Goal: Answer question/provide support: Answer question/provide support

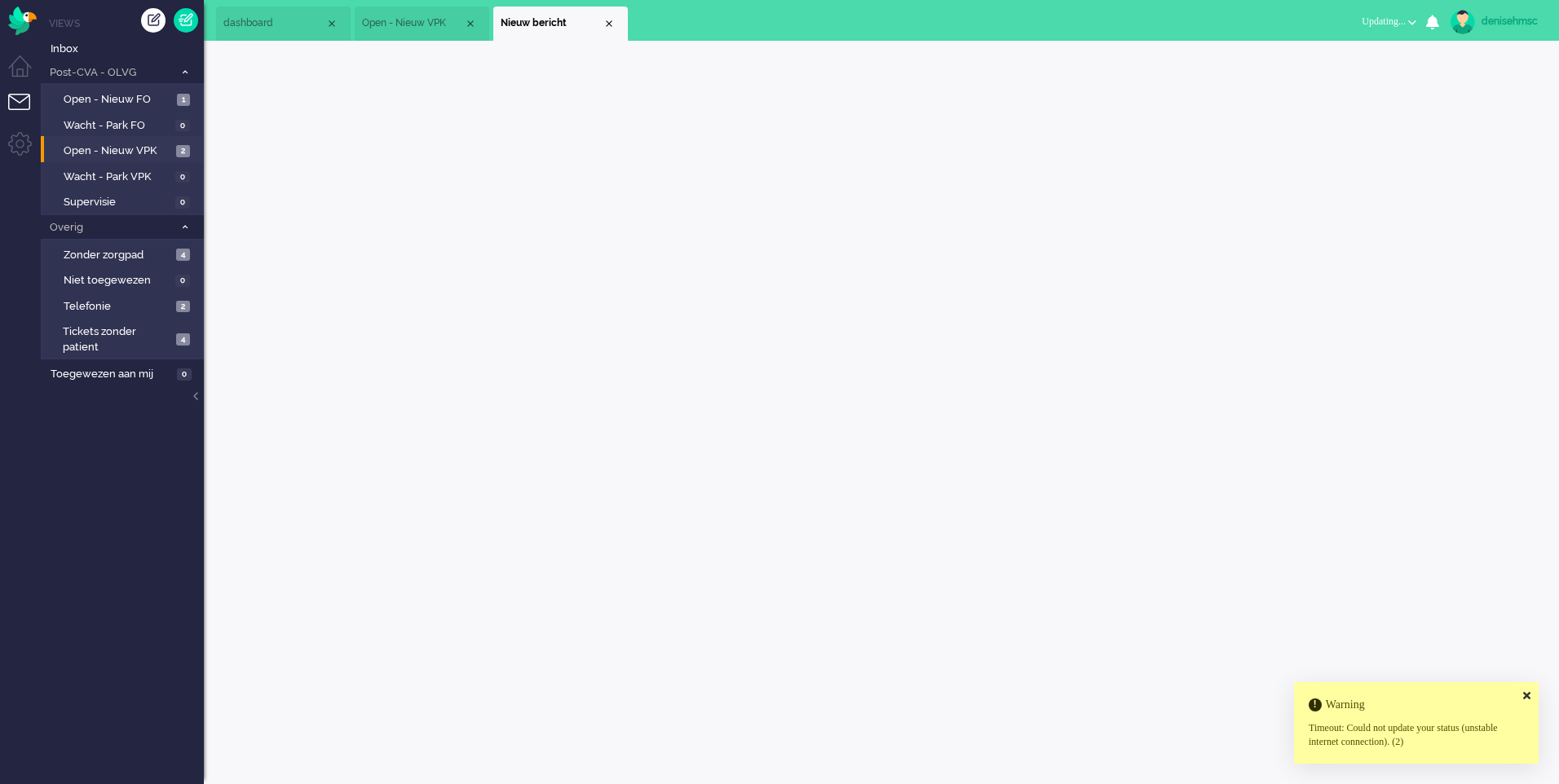
click at [162, 153] on span "Open - Nieuw VPK" at bounding box center [117, 150] width 108 height 15
click at [43, 15] on ul "Views Inbox Post-CVA - OLVG 3 Open - Nieuw FO 1 Wacht - Park FO 0 Open - Nieuw …" at bounding box center [123, 392] width 163 height 784
click at [37, 16] on div "Menu" at bounding box center [21, 17] width 41 height 35
click at [26, 19] on img "Omnidesk" at bounding box center [22, 21] width 29 height 29
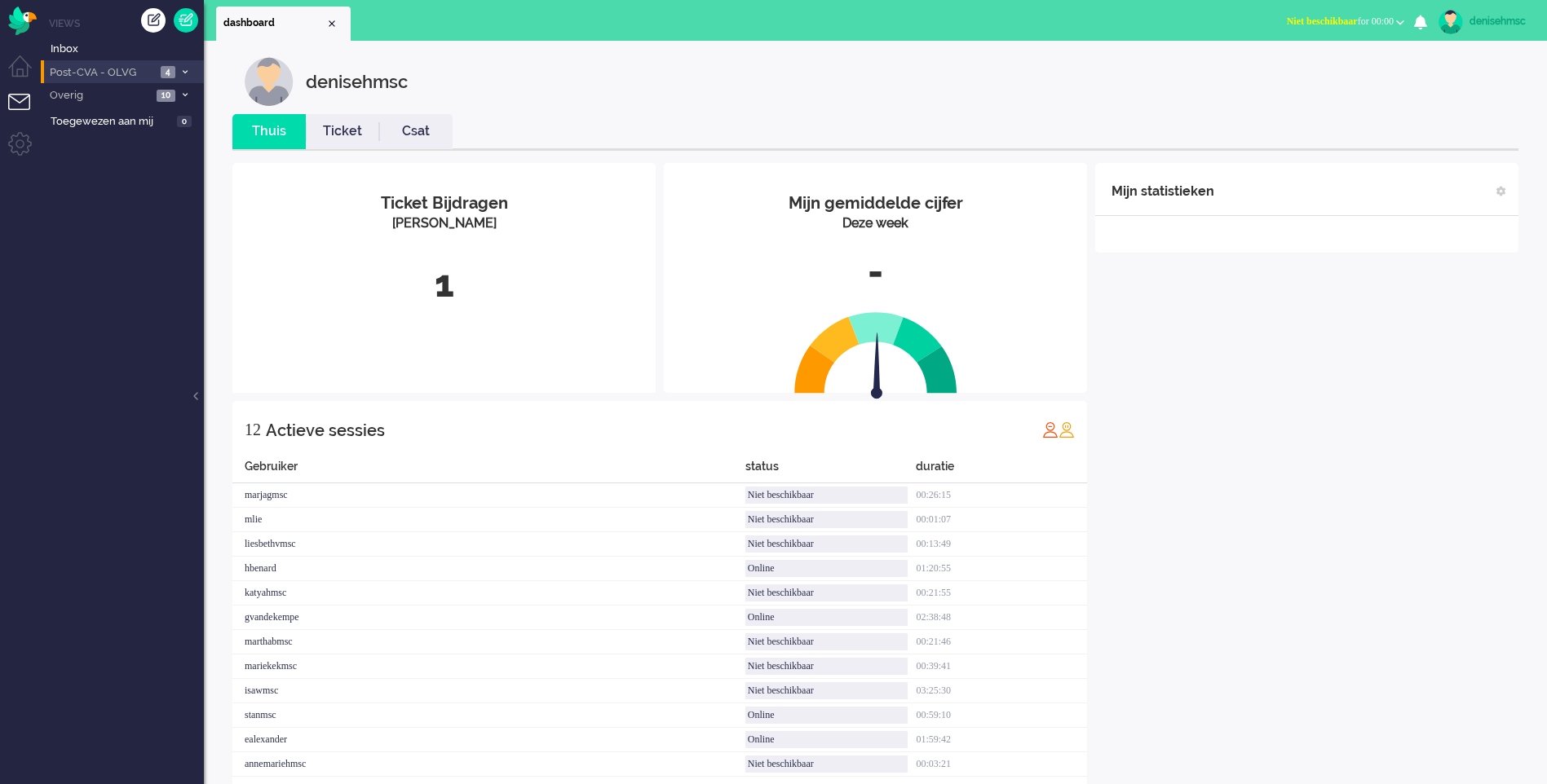
click at [103, 78] on span "Post-CVA - OLVG" at bounding box center [101, 72] width 108 height 15
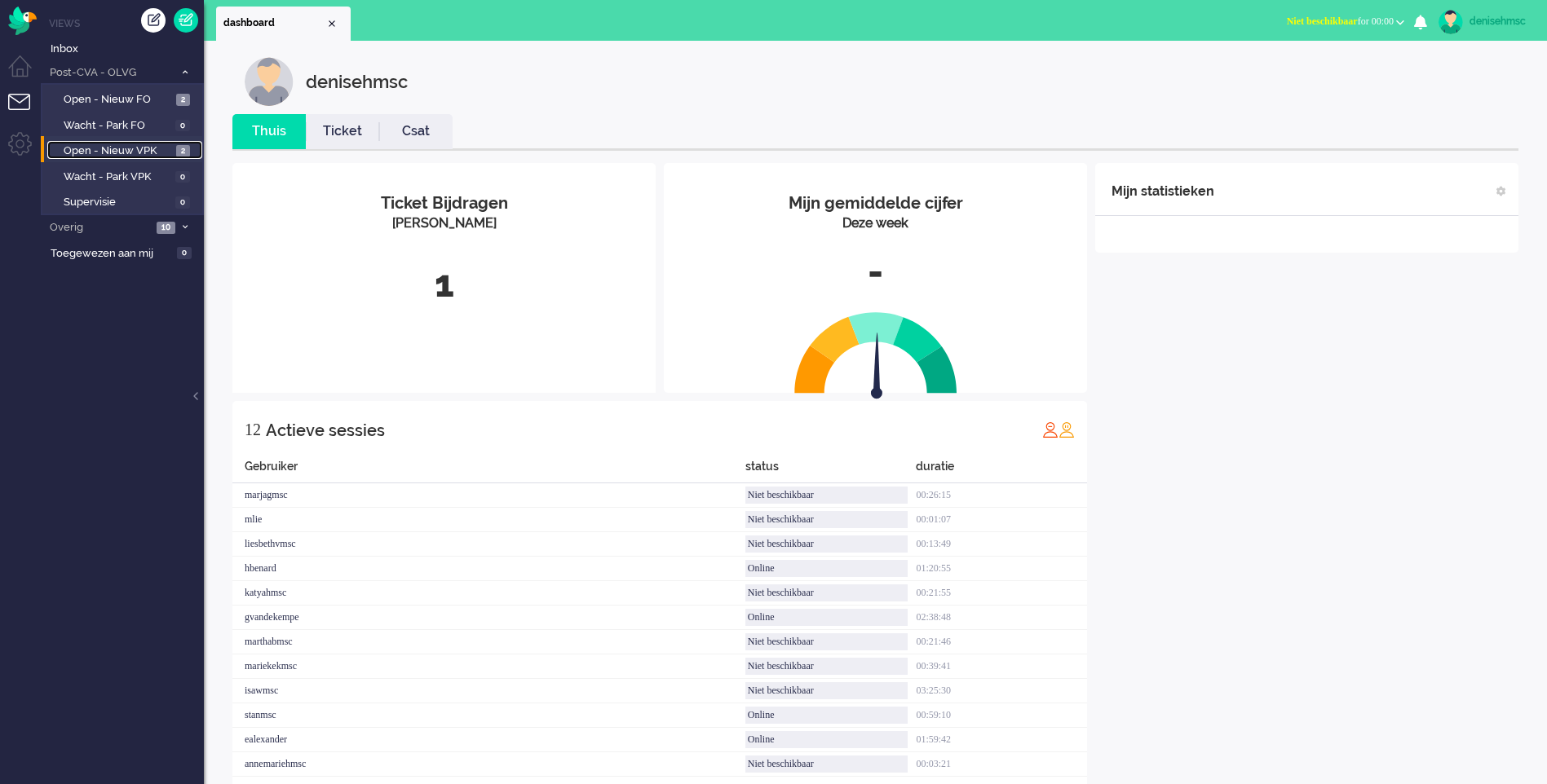
click at [159, 153] on span "Open - Nieuw VPK" at bounding box center [117, 150] width 108 height 15
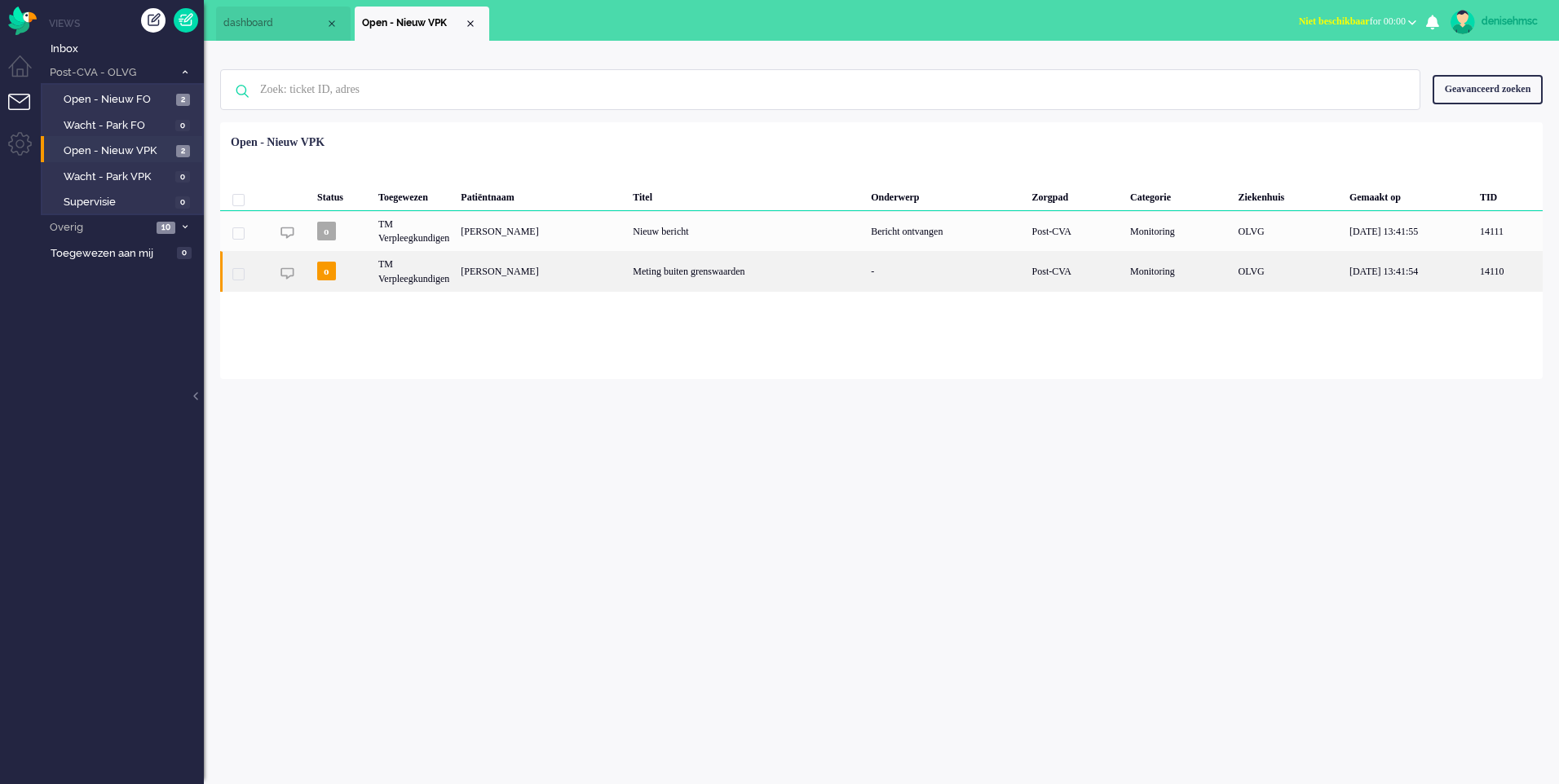
click at [517, 281] on div "G.A.C. van Ieperen" at bounding box center [541, 271] width 172 height 40
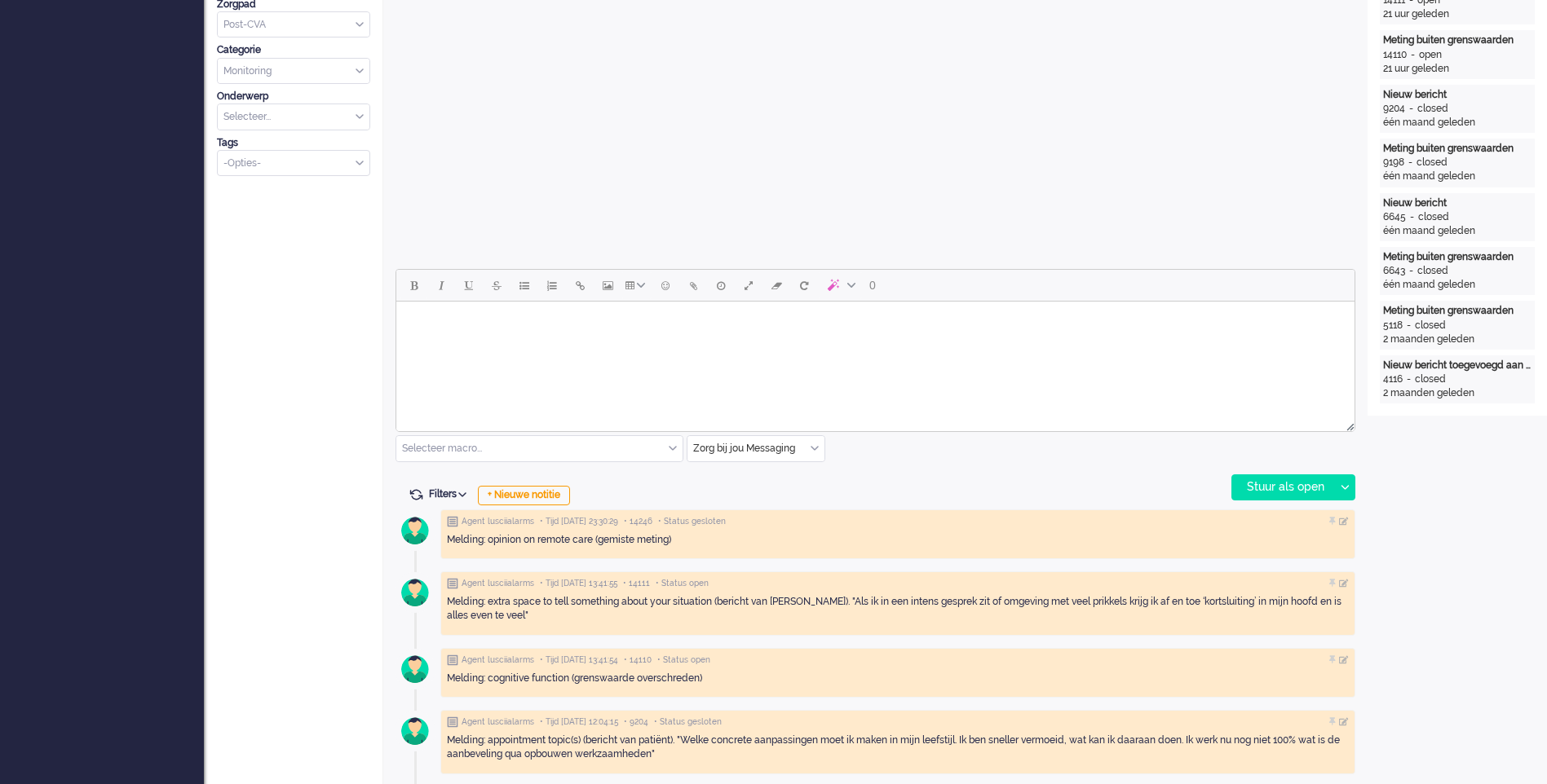
scroll to position [489, 0]
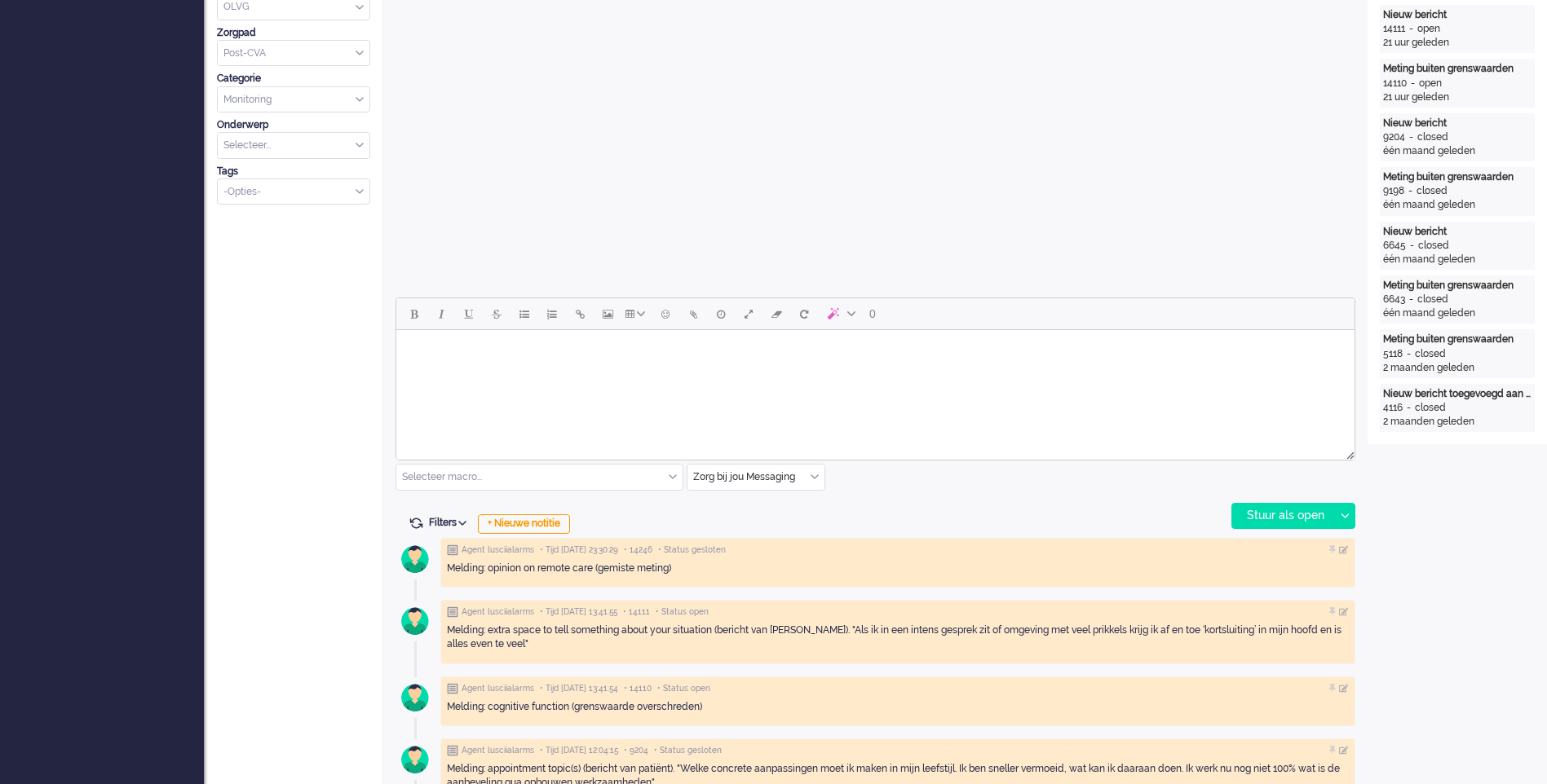
click at [892, 335] on html at bounding box center [875, 350] width 958 height 42
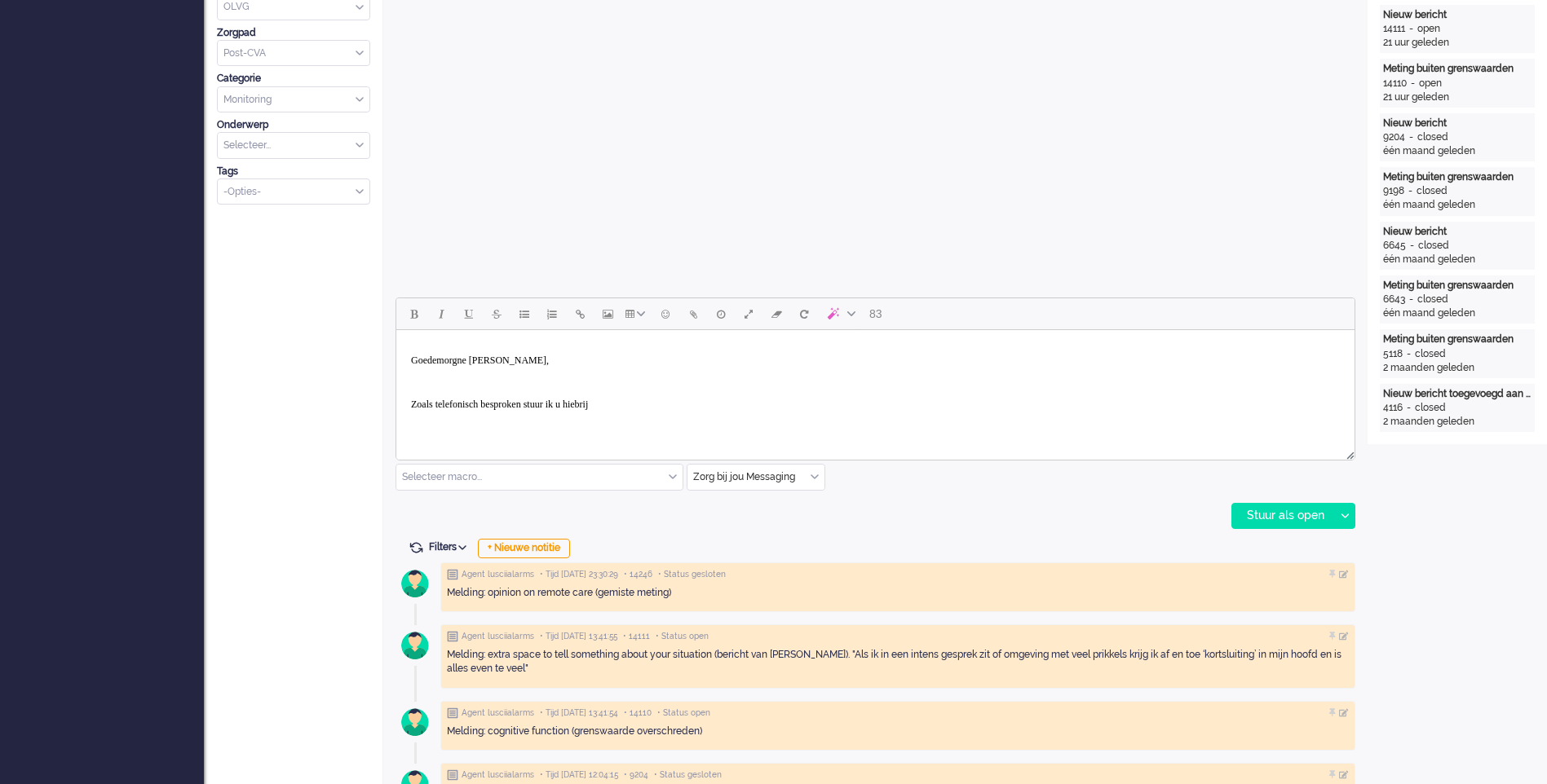
click at [689, 409] on p "Zoals telefonisch besproken stuur ik u hiebrij" at bounding box center [875, 405] width 929 height 13
click at [696, 400] on p "Zoals telefonisch besproken stuur ik u hierbij" at bounding box center [875, 405] width 929 height 13
click at [523, 391] on link "Homepage Beroerte Adviescentrum" at bounding box center [481, 394] width 140 height 12
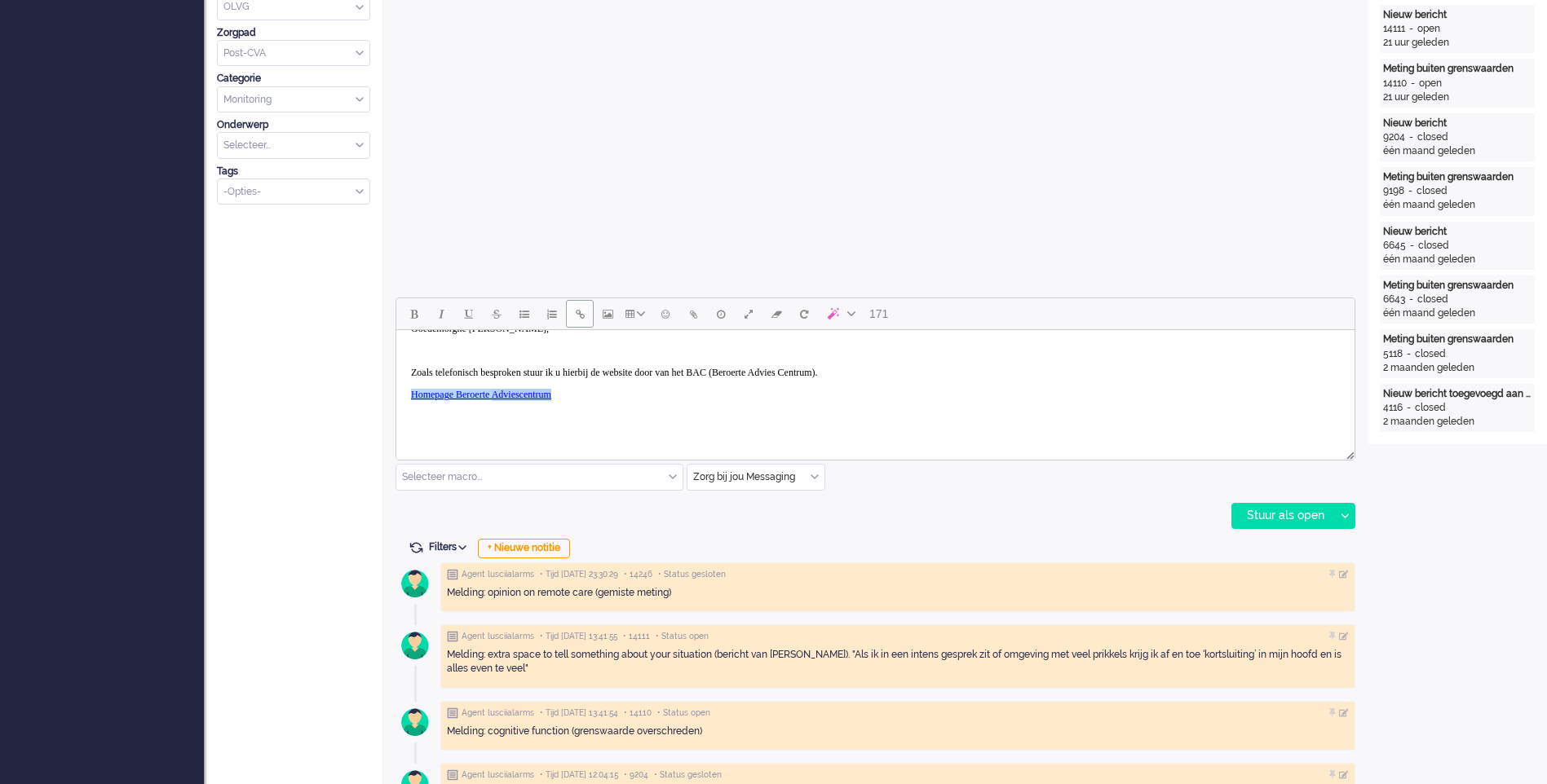
click at [551, 395] on link "Homepage Beroerte Adviescentrum" at bounding box center [481, 394] width 140 height 12
drag, startPoint x: 571, startPoint y: 395, endPoint x: 549, endPoint y: 394, distance: 22.0
click at [549, 394] on link "Homepage Beroerte Adviescentrum" at bounding box center [481, 394] width 140 height 12
click at [681, 407] on body "Goedemorgne merouw van Ieperen, Zoals telefonisch besproken stuur ik u hierbij …" at bounding box center [875, 384] width 945 height 158
click at [680, 405] on body "Goedemorgne merouw van Ieperen, Zoals telefonisch besproken stuur ik u hierbij …" at bounding box center [875, 384] width 945 height 158
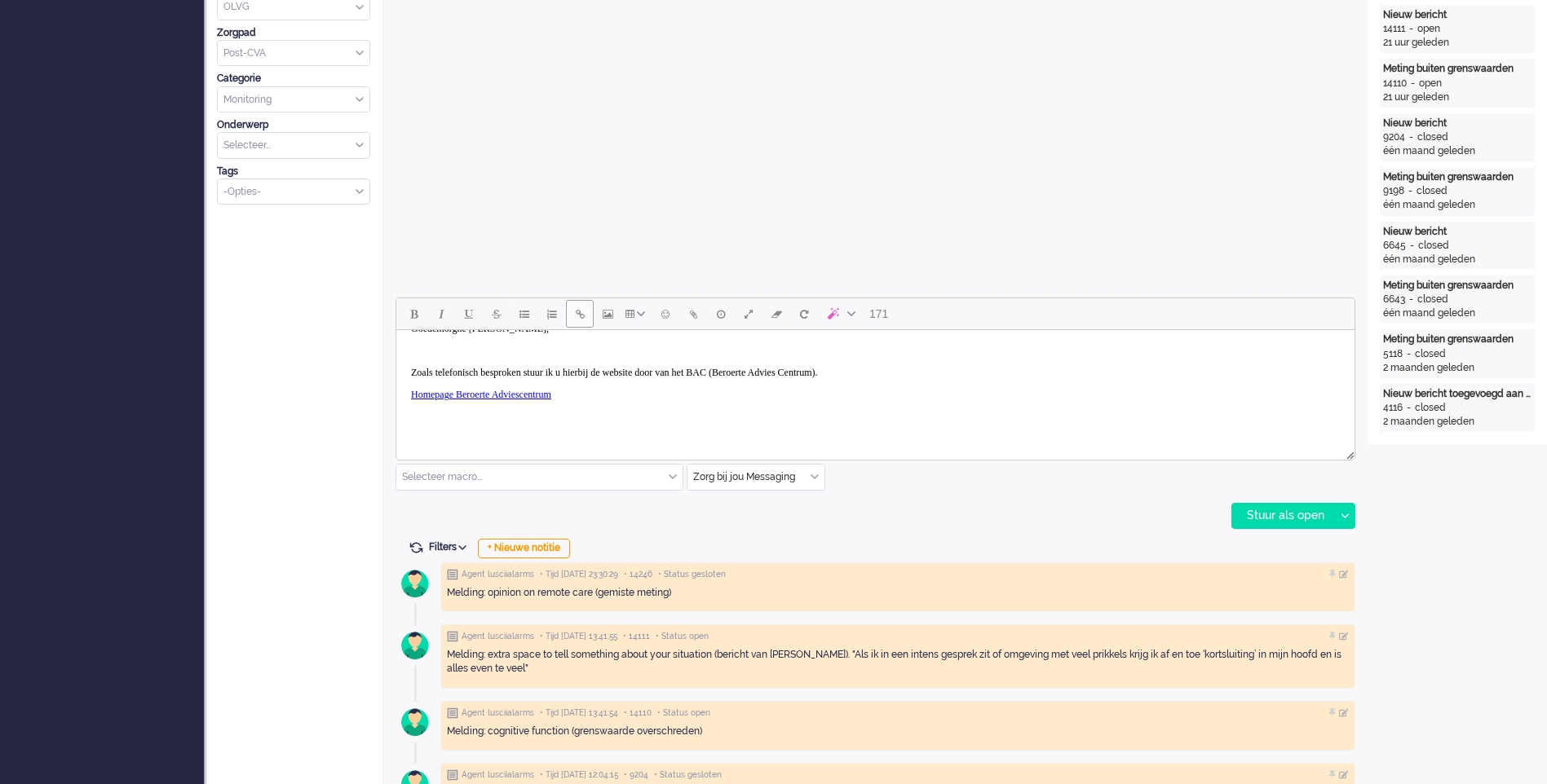
click at [679, 400] on p "Homepage Beroerte Adviescentrum" at bounding box center [875, 395] width 929 height 13
click at [656, 404] on body "Goedemorgne merouw van Ieperen, Zoals telefonisch besproken stuur ik u hierbij …" at bounding box center [875, 384] width 945 height 158
click at [662, 395] on p "Homepage Beroerte Adviescentrum﻿" at bounding box center [875, 395] width 929 height 13
click at [715, 393] on p "Homepage Beroerte Adviescentrum﻿" at bounding box center [875, 395] width 929 height 13
click at [801, 479] on input "text" at bounding box center [756, 477] width 137 height 25
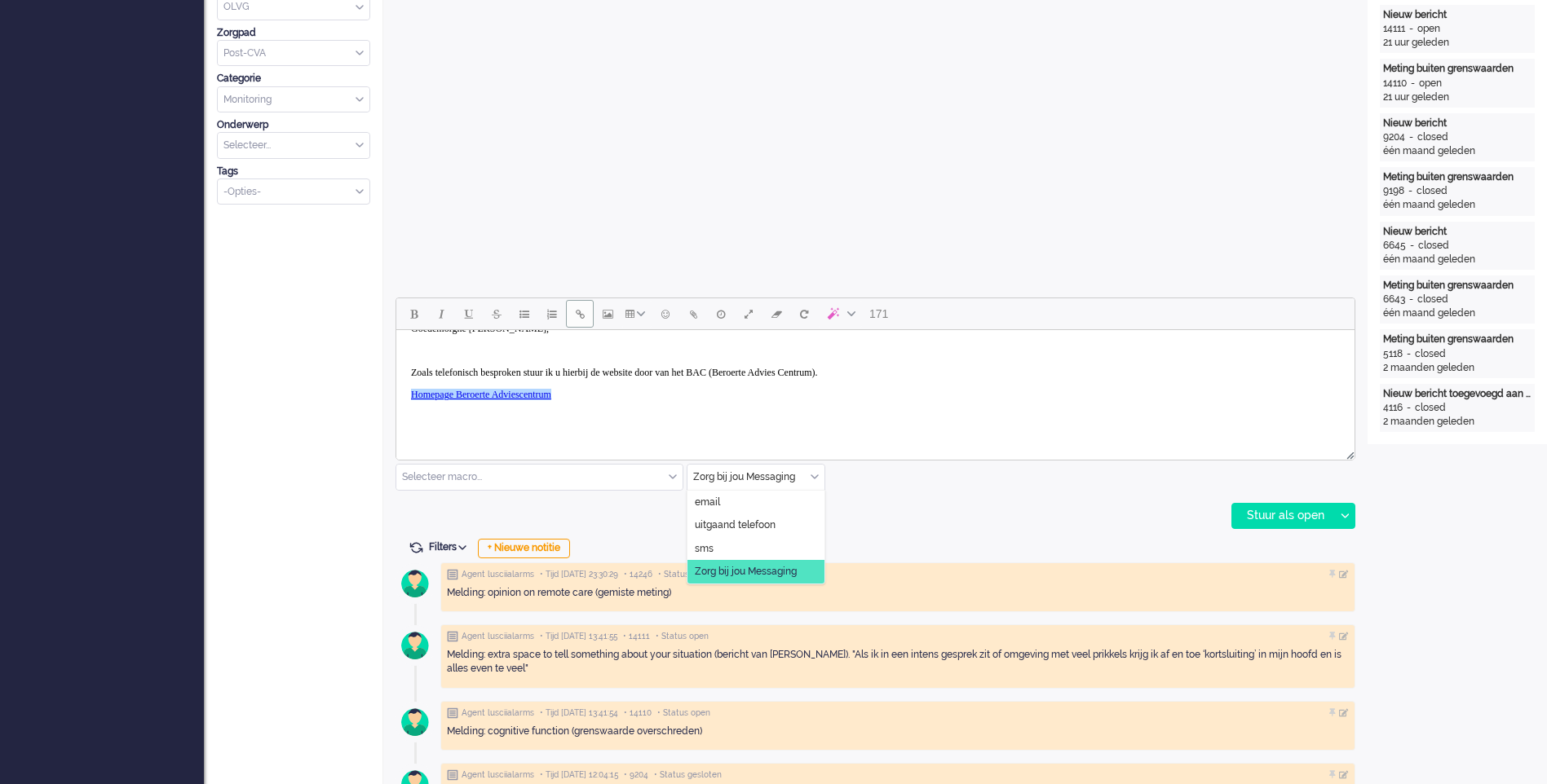
click at [807, 479] on input "text" at bounding box center [756, 477] width 137 height 25
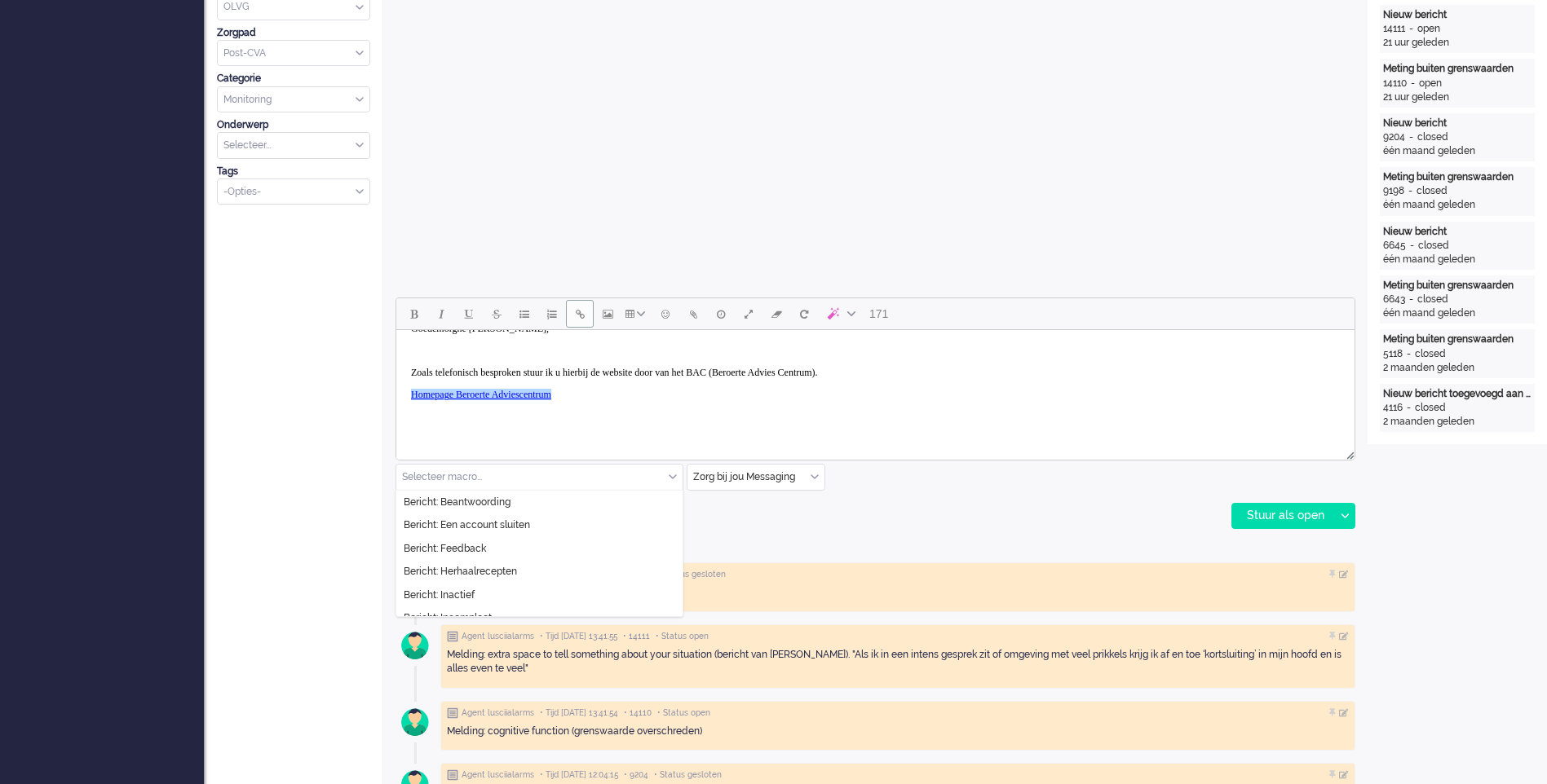
click at [641, 470] on input "text" at bounding box center [539, 477] width 286 height 25
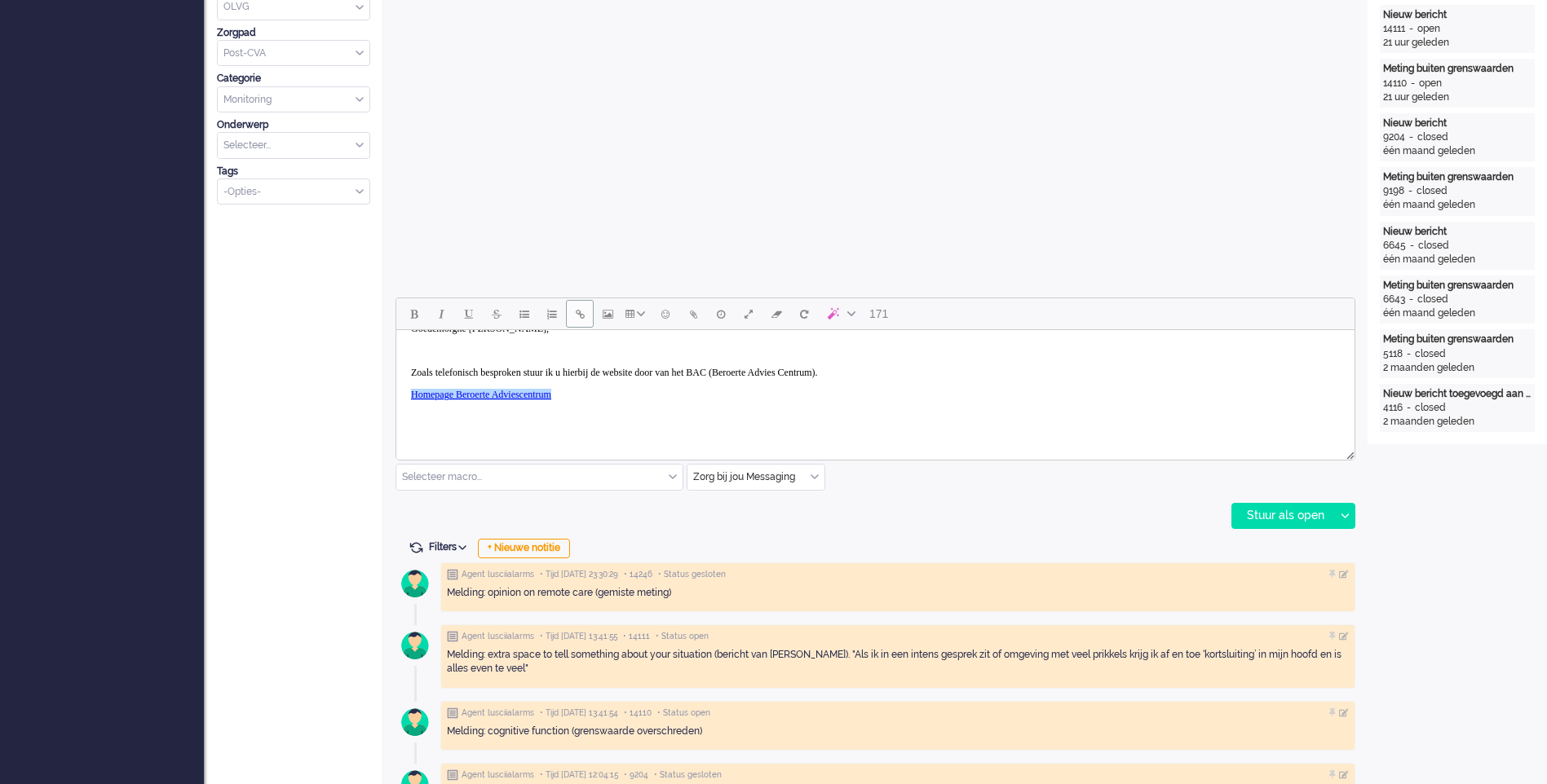
click at [915, 493] on div "171 Selecteer macro... Bericht: Beantwoording Bericht: Een account sluiten Beri…" at bounding box center [875, 413] width 959 height 232
click at [1357, 517] on div "171 Selecteer macro... Bericht: Beantwoording Bericht: Een account sluiten Beri…" at bounding box center [875, 635] width 985 height 2150
click at [1348, 517] on div at bounding box center [1344, 516] width 21 height 24
click at [662, 438] on p "Rich Text Area. Press ALT-0 for help." at bounding box center [875, 439] width 929 height 13
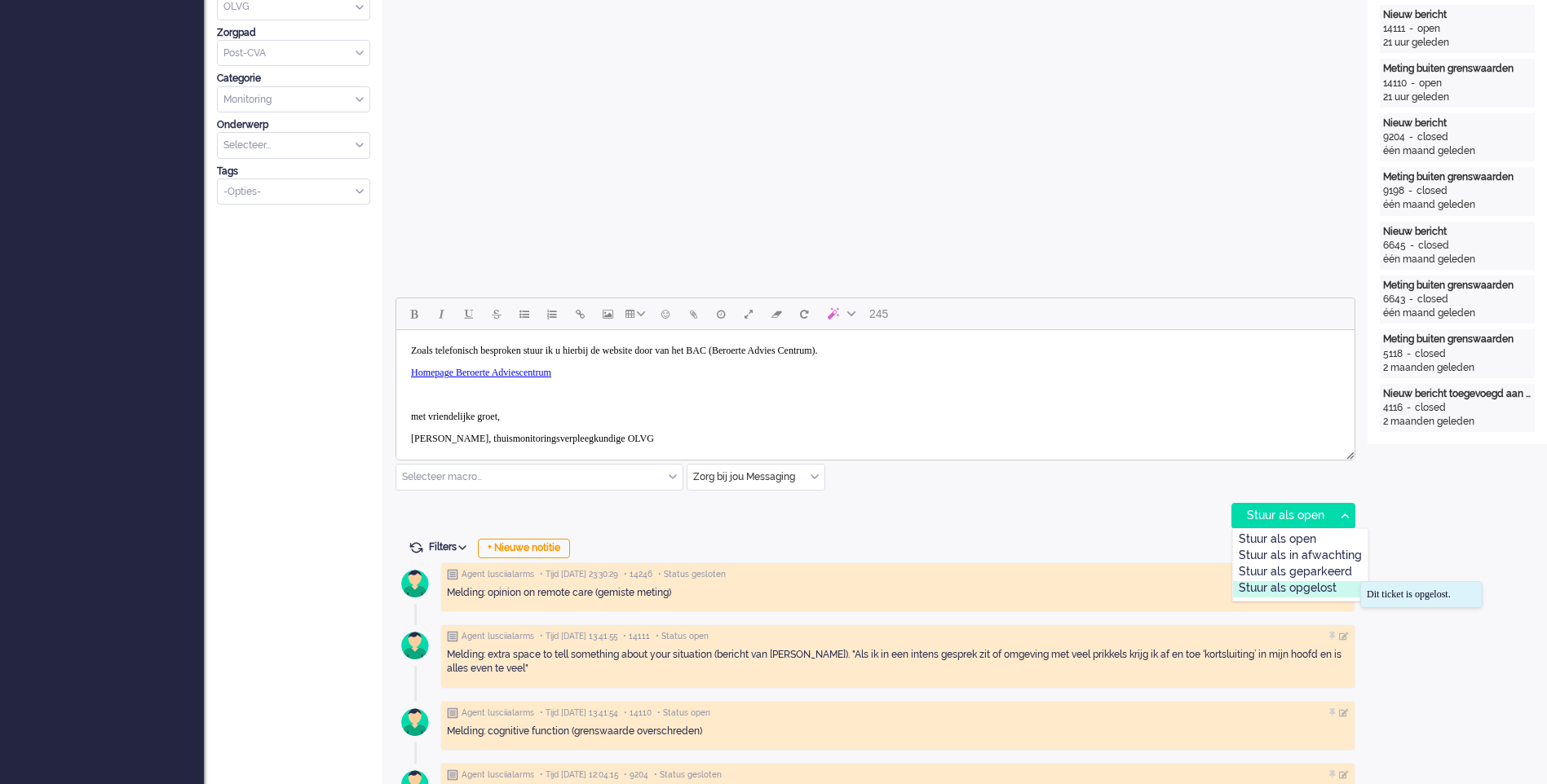
click at [1336, 591] on div "Stuur als opgelost" at bounding box center [1300, 589] width 134 height 16
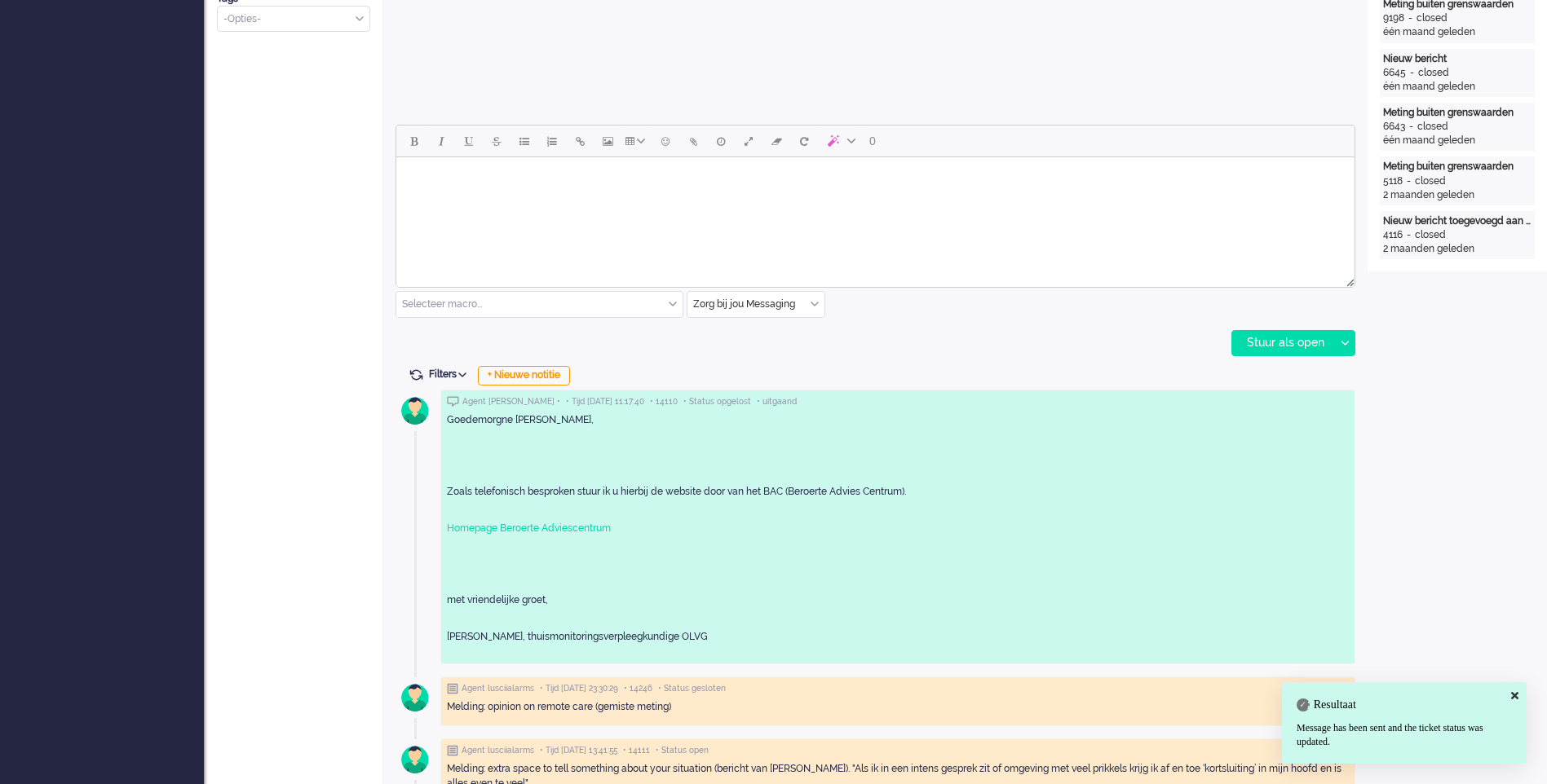
scroll to position [815, 0]
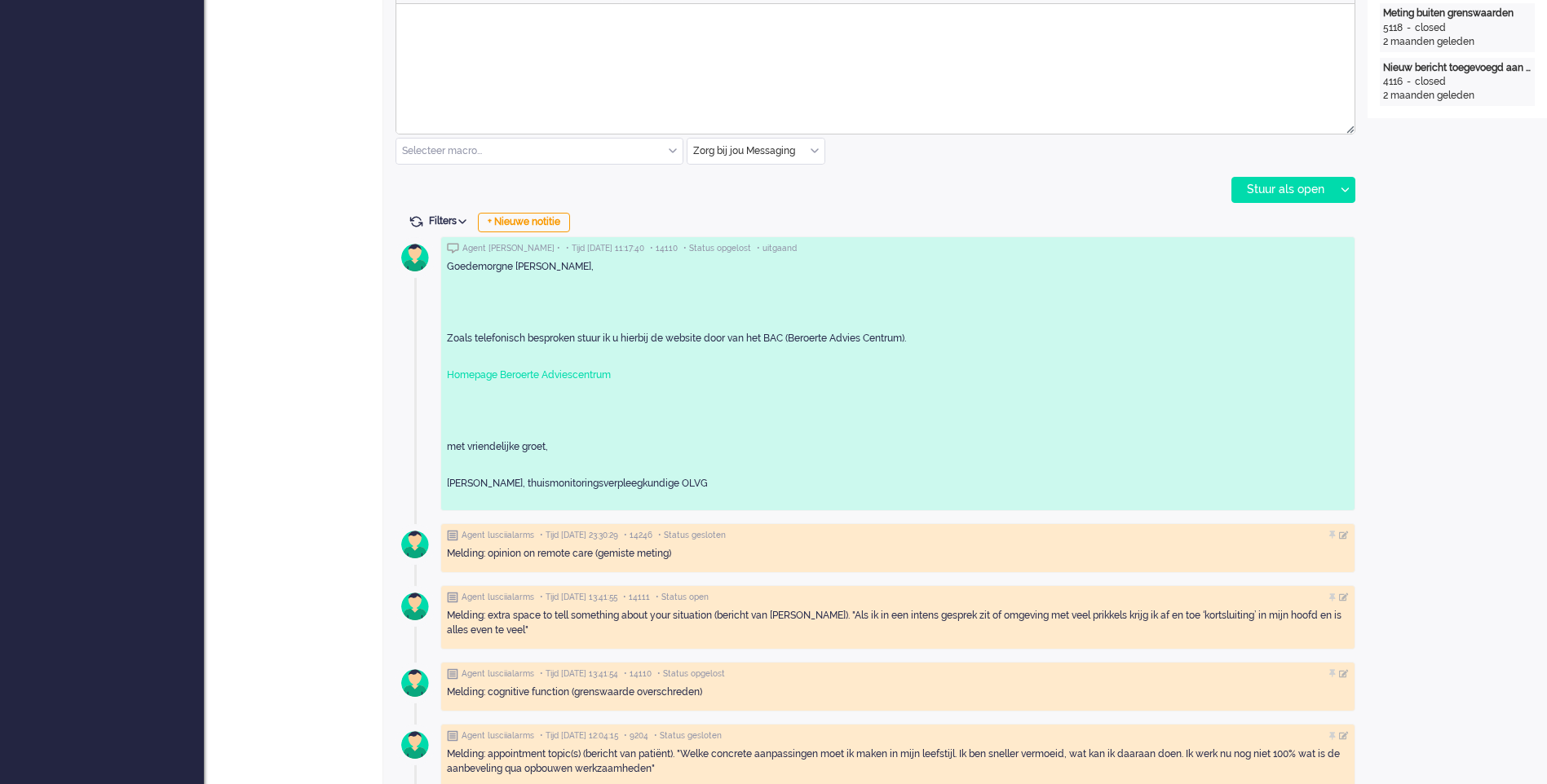
click at [486, 264] on p "Goedemorgne merouw van Ieperen," at bounding box center [898, 267] width 902 height 14
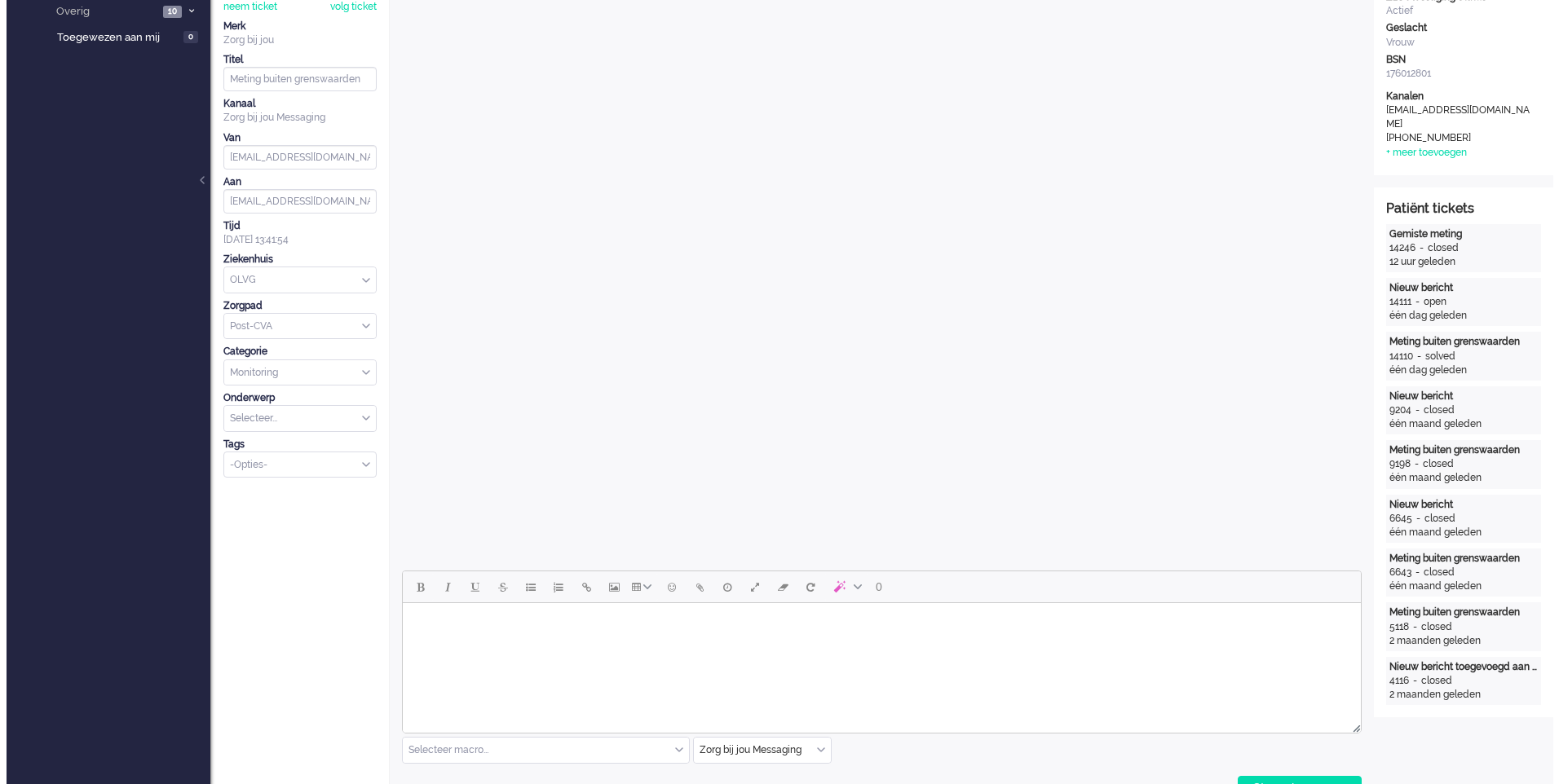
scroll to position [0, 0]
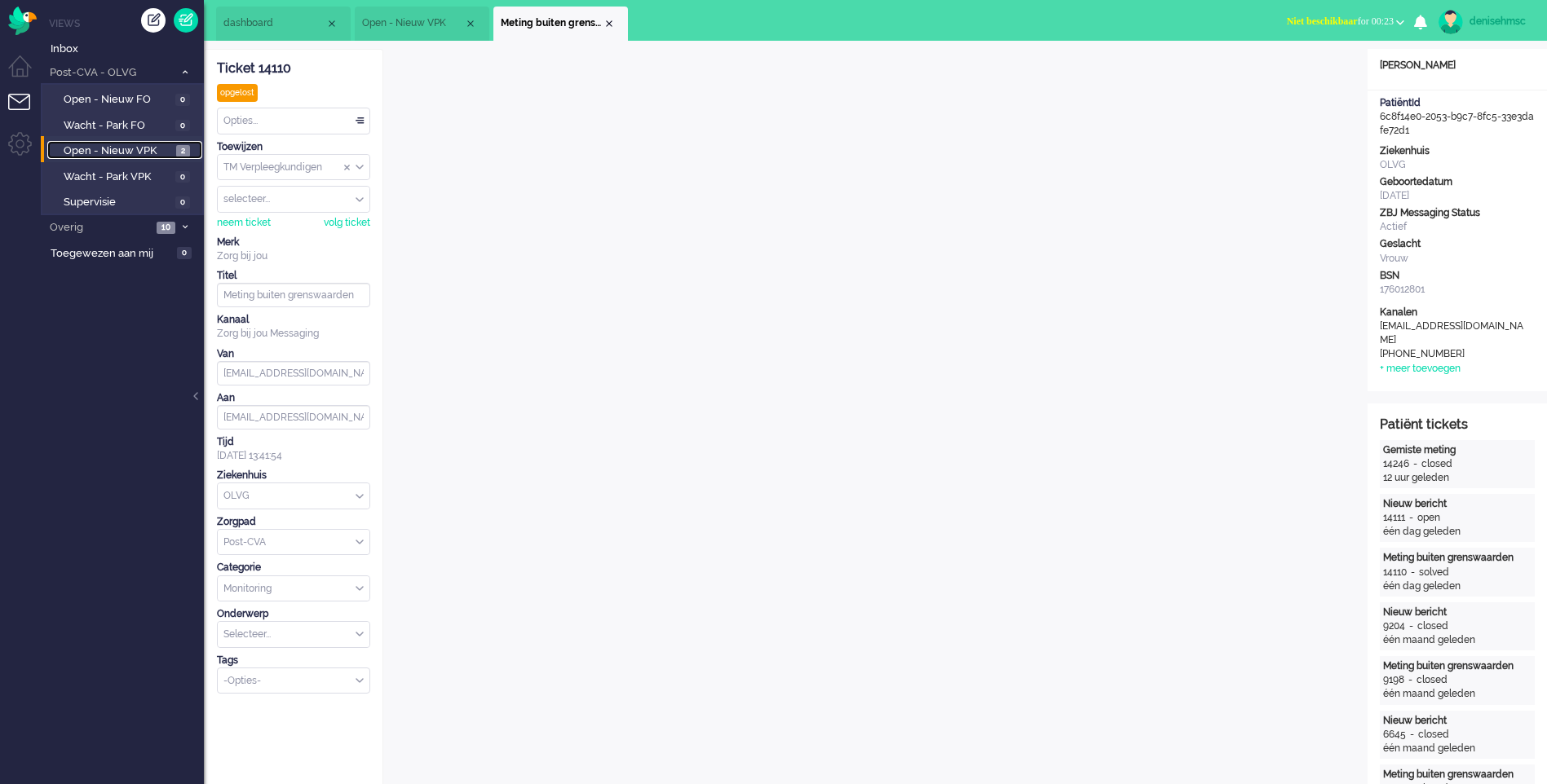
click at [165, 156] on span "Open - Nieuw VPK" at bounding box center [117, 150] width 108 height 15
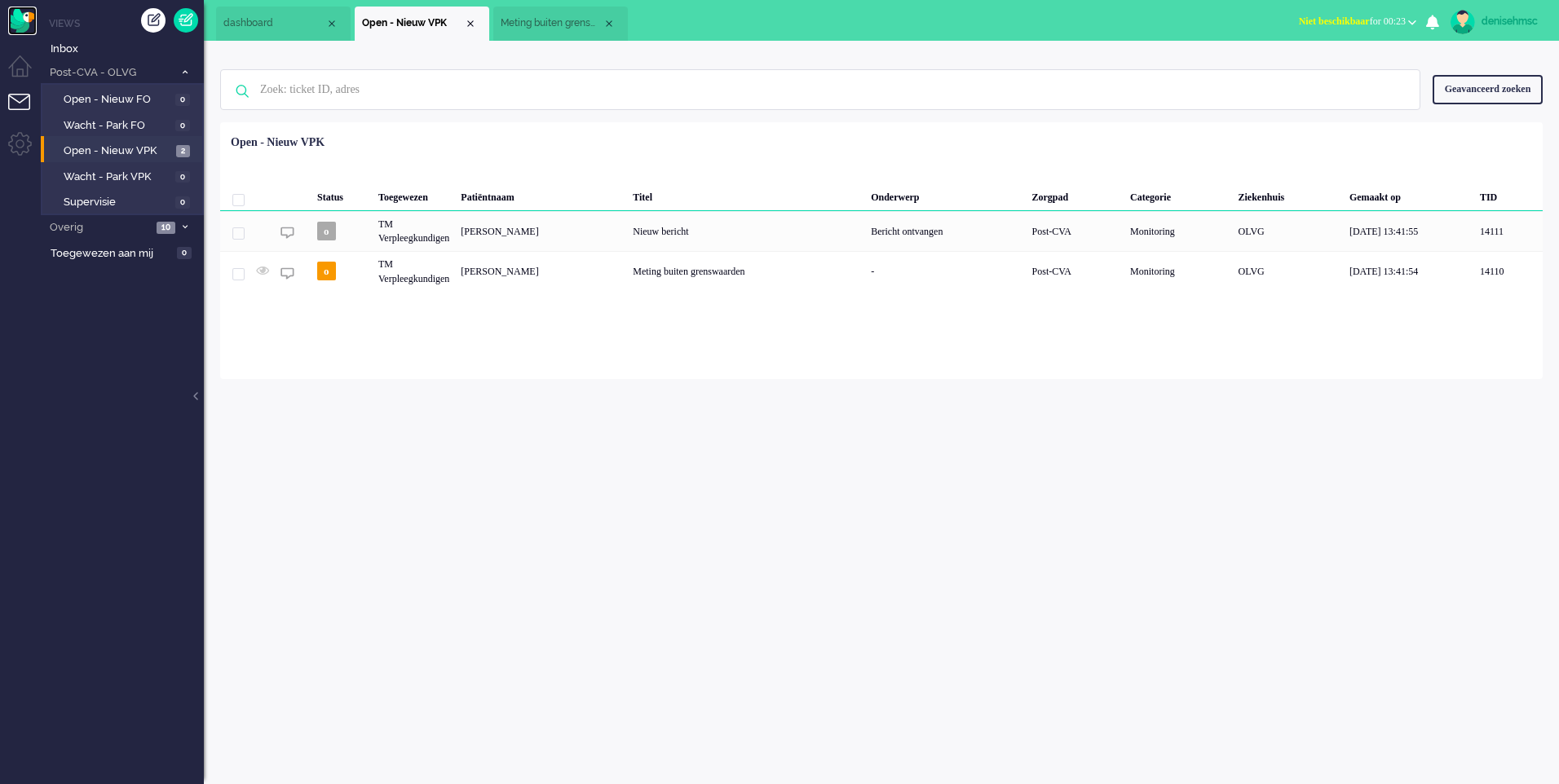
click at [18, 14] on img "Omnidesk" at bounding box center [22, 21] width 29 height 29
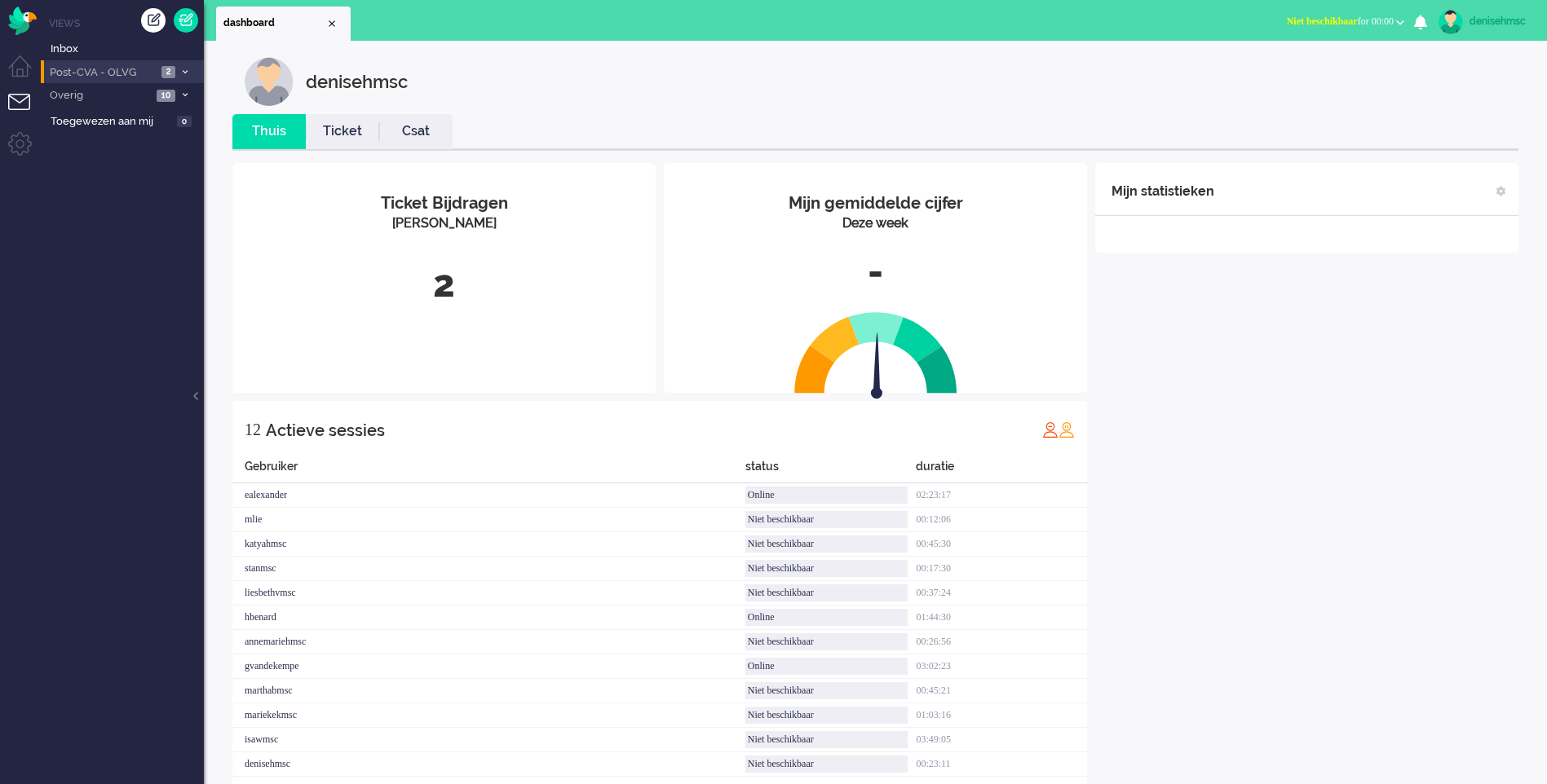
click at [148, 72] on span "Post-CVA - OLVG" at bounding box center [102, 72] width 109 height 15
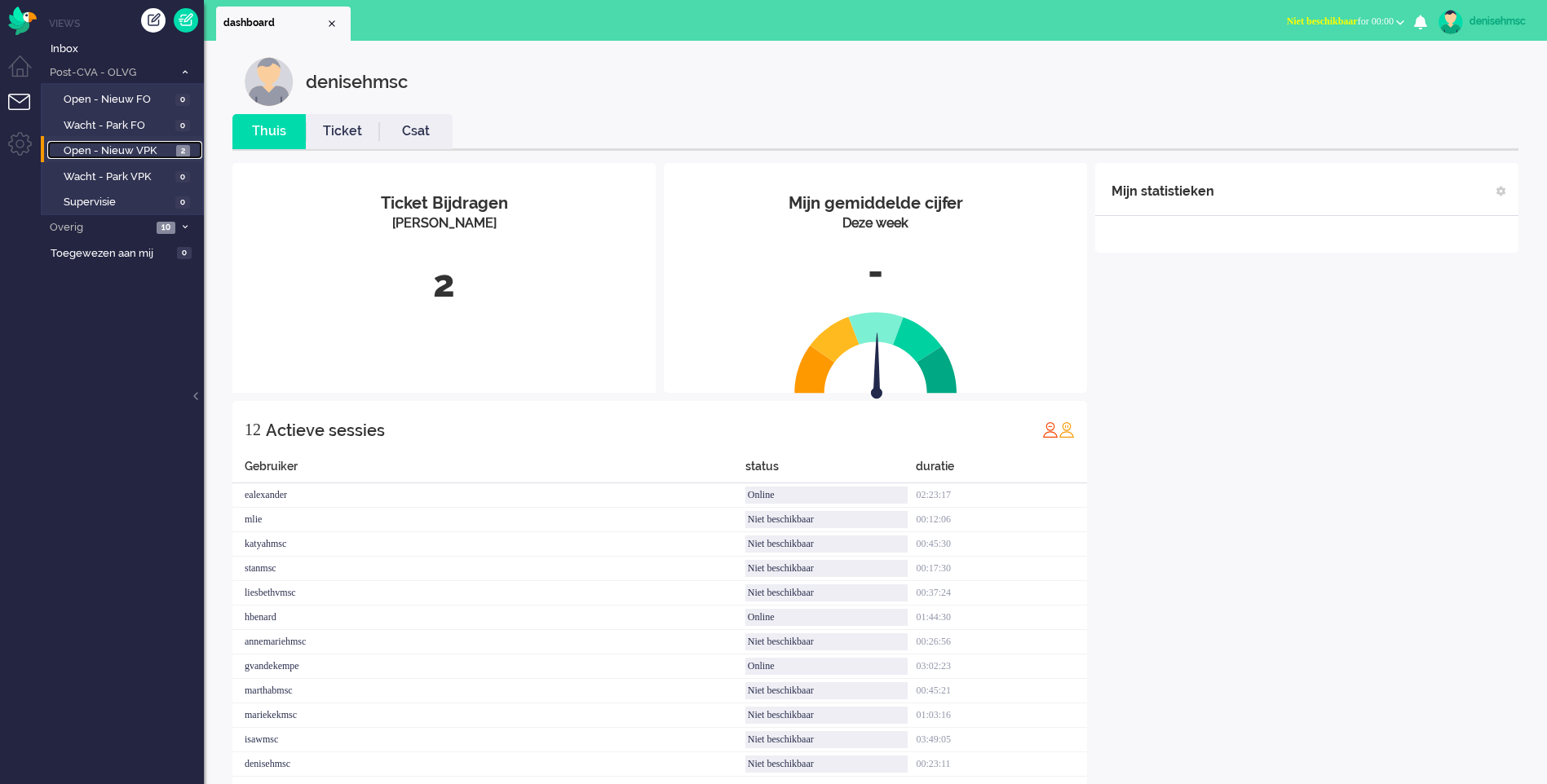
click at [171, 153] on span "Open - Nieuw VPK" at bounding box center [117, 150] width 108 height 15
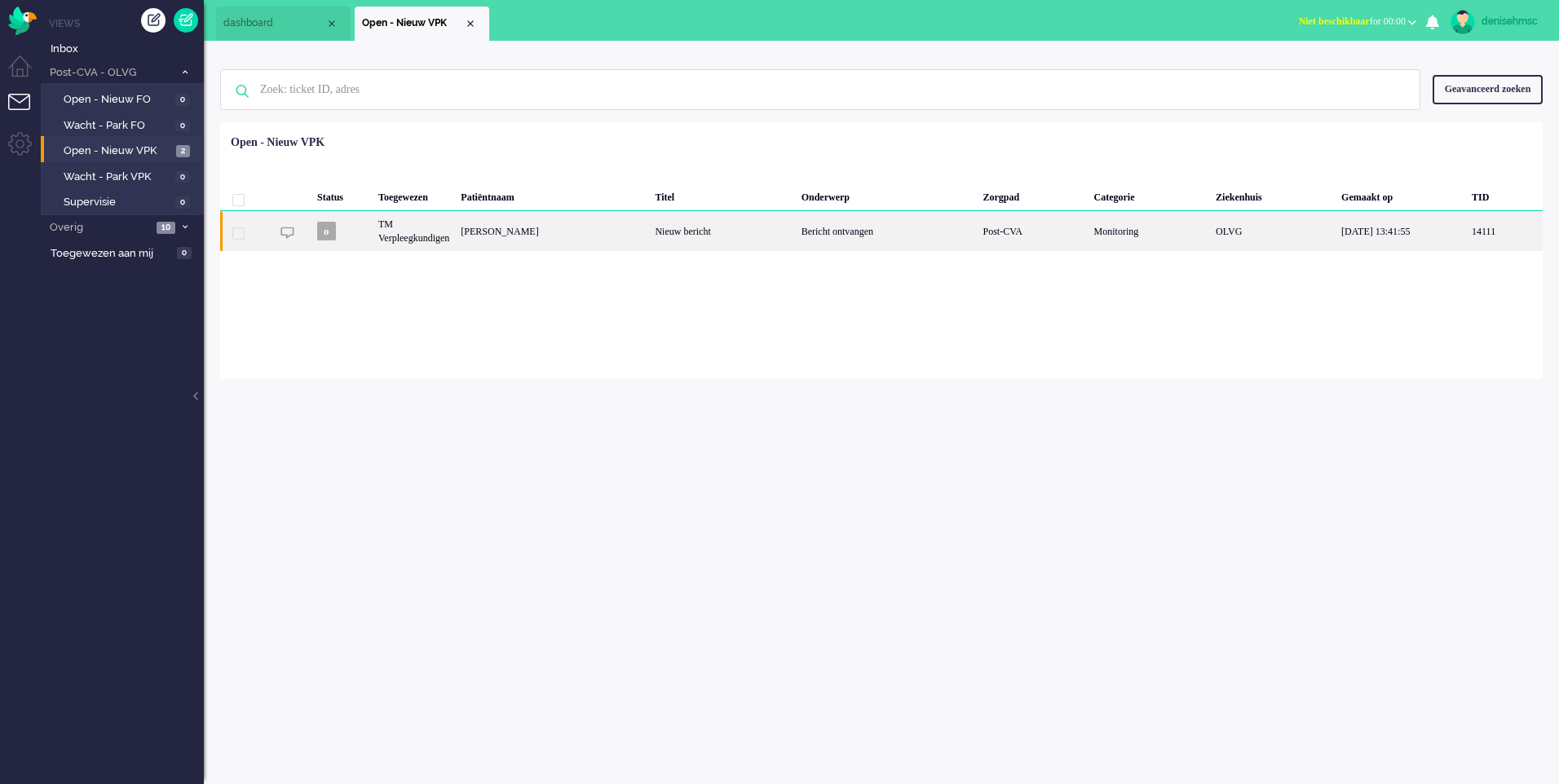
click at [534, 241] on div "G.A.C. van Ieperen" at bounding box center [552, 231] width 194 height 40
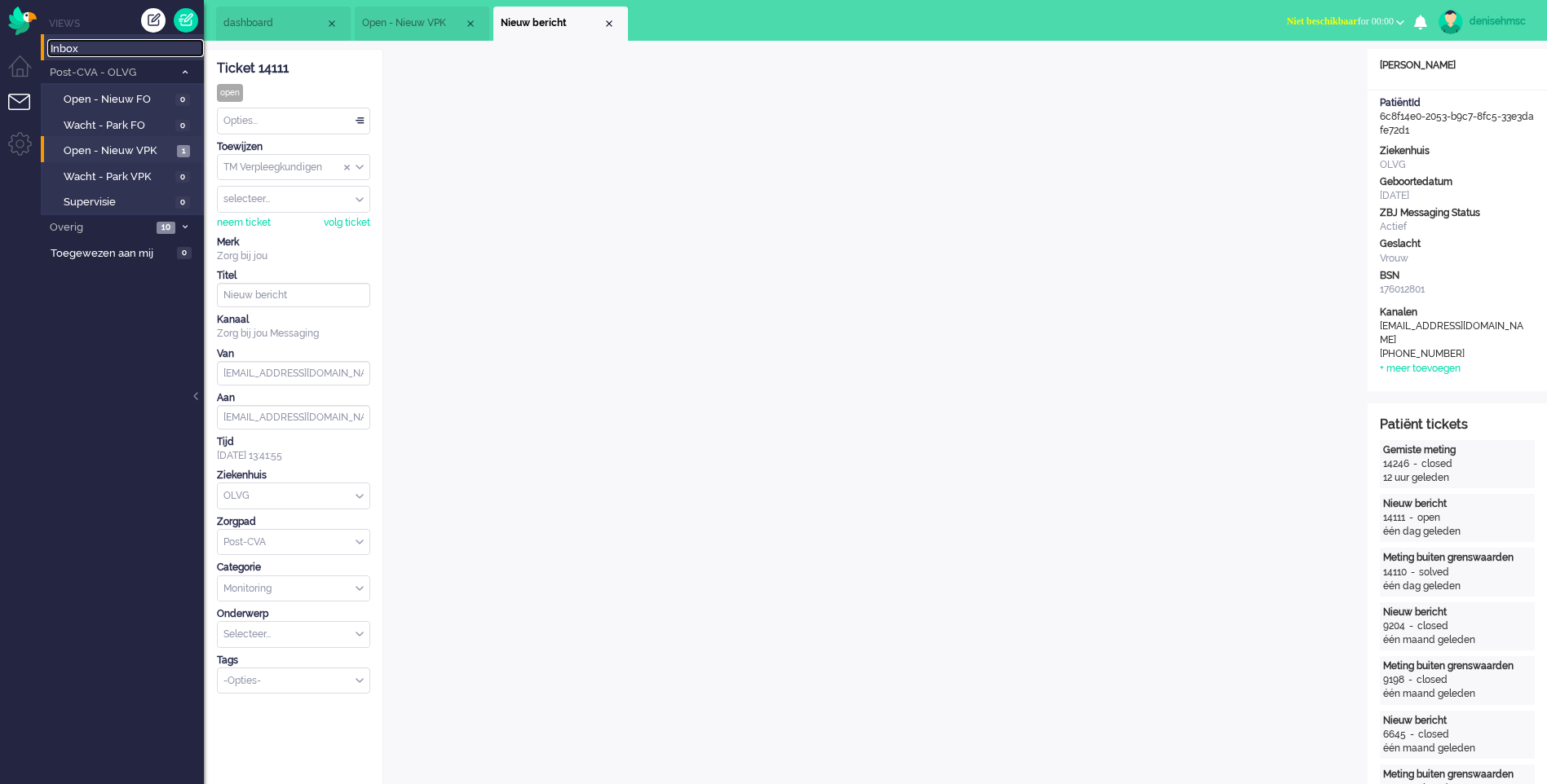
click at [72, 47] on span "Inbox" at bounding box center [127, 49] width 153 height 15
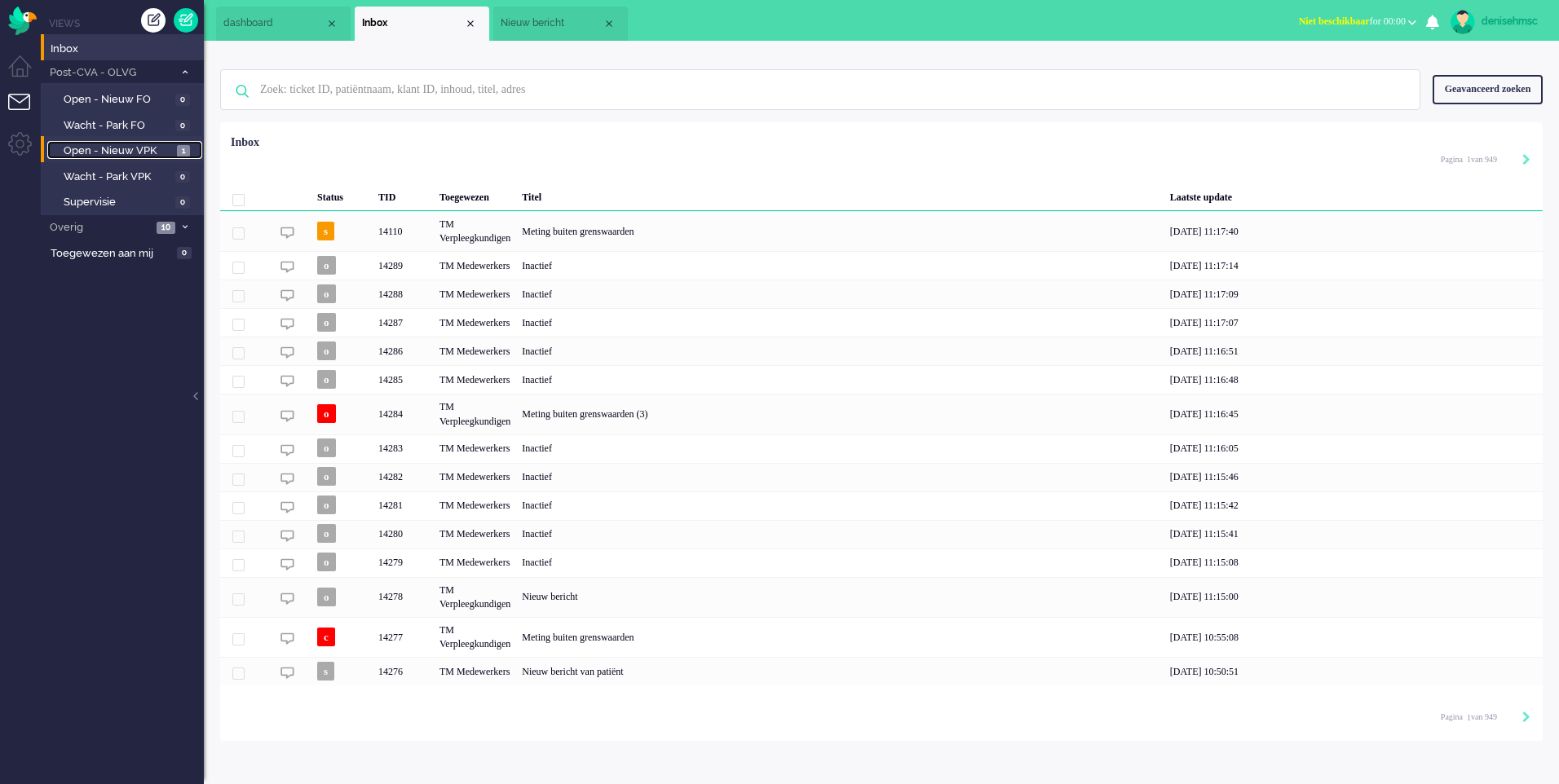
click at [144, 150] on span "Open - Nieuw VPK" at bounding box center [118, 150] width 109 height 15
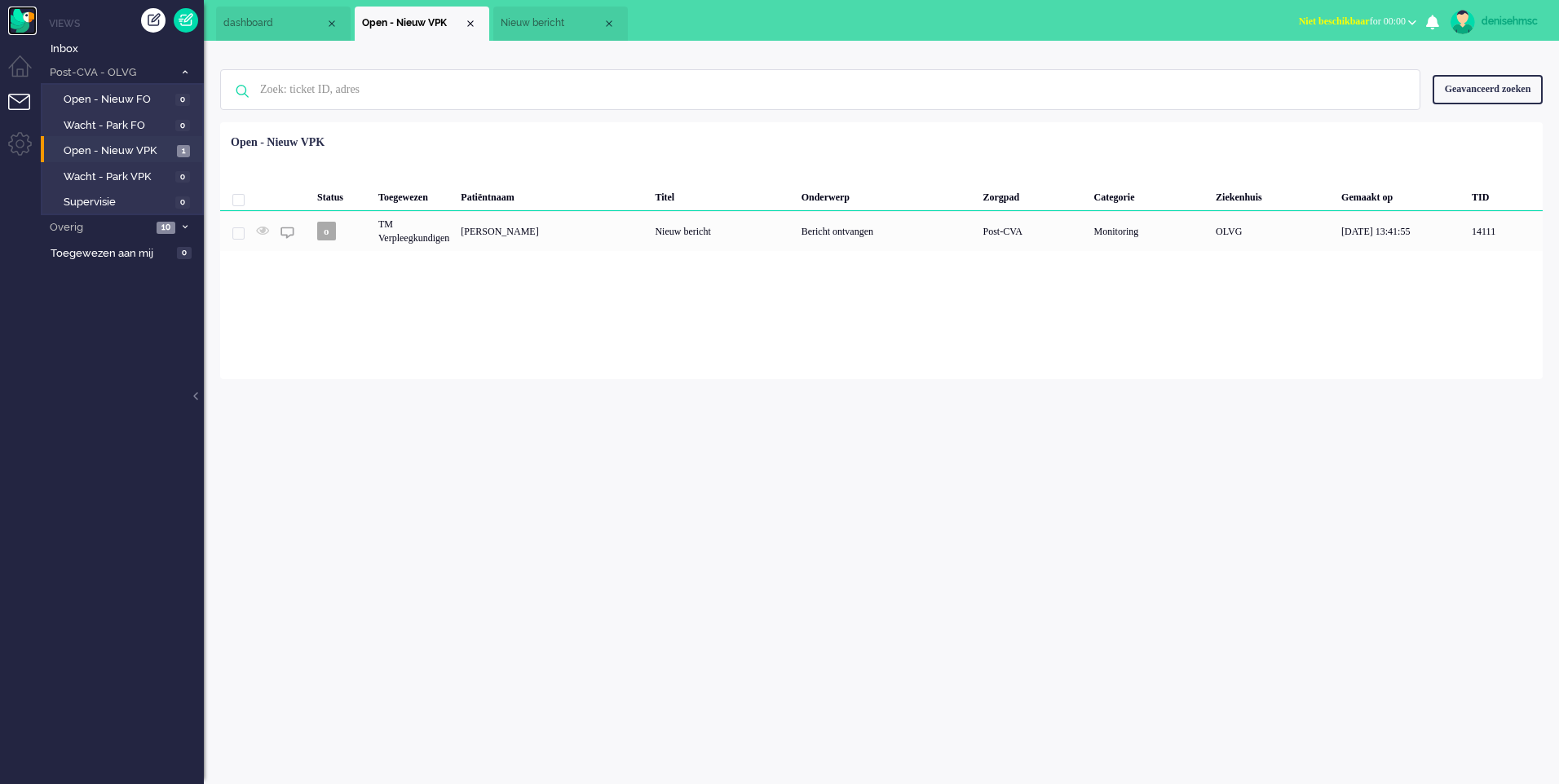
click at [23, 14] on img "Omnidesk" at bounding box center [22, 21] width 29 height 29
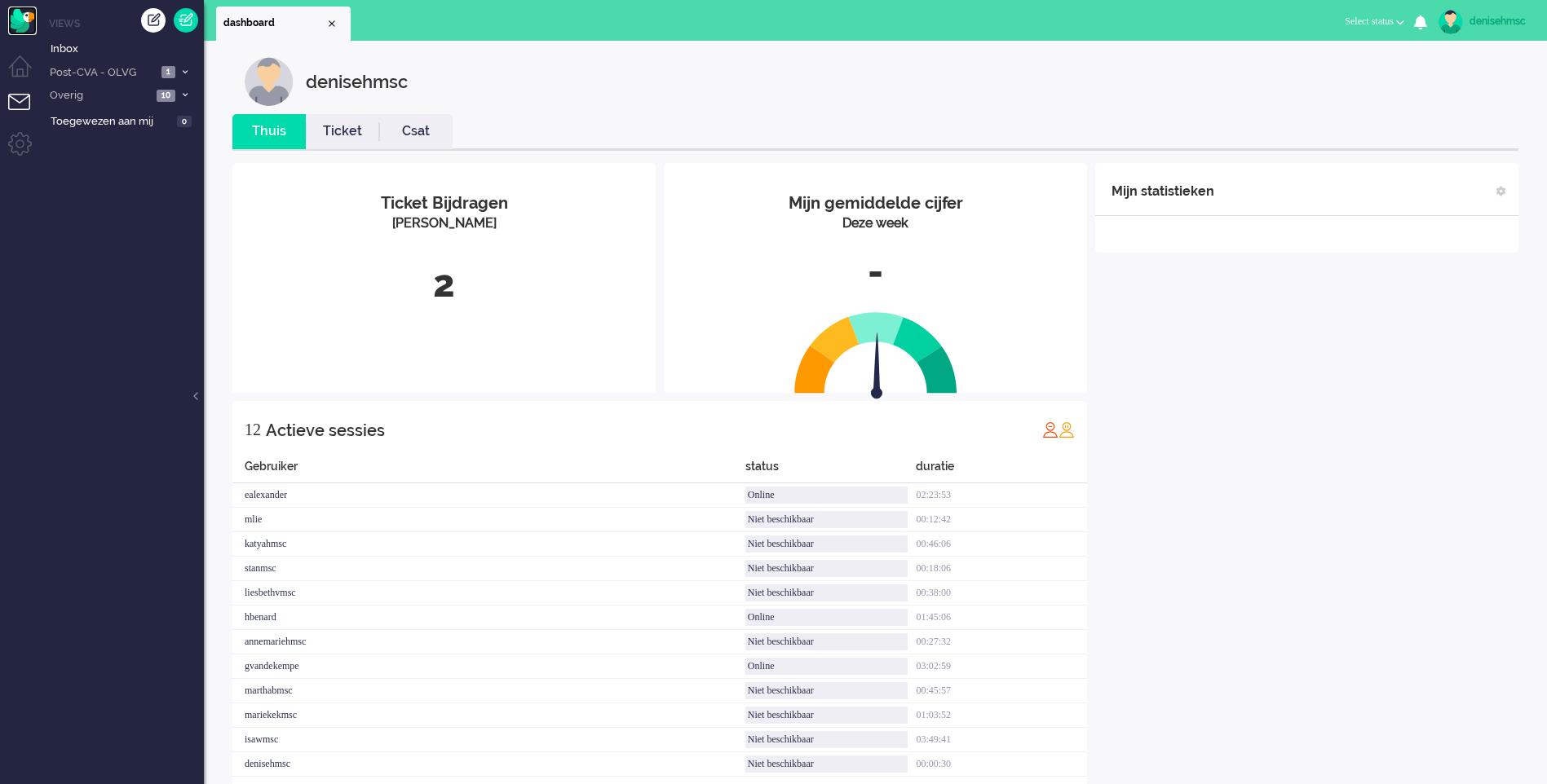
click at [23, 15] on img "Omnidesk" at bounding box center [22, 21] width 29 height 29
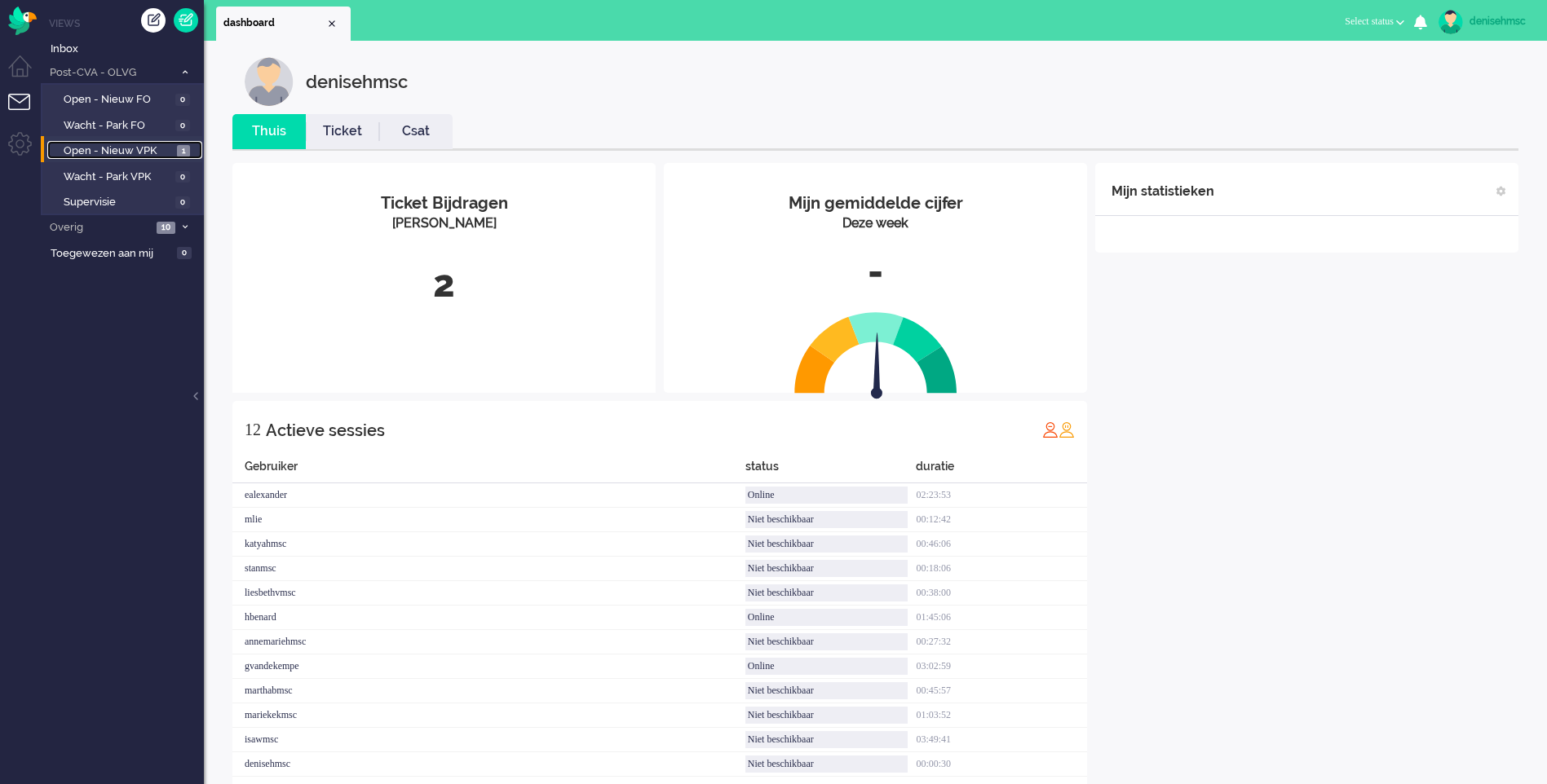
click at [134, 145] on span "Open - Nieuw VPK" at bounding box center [118, 150] width 109 height 15
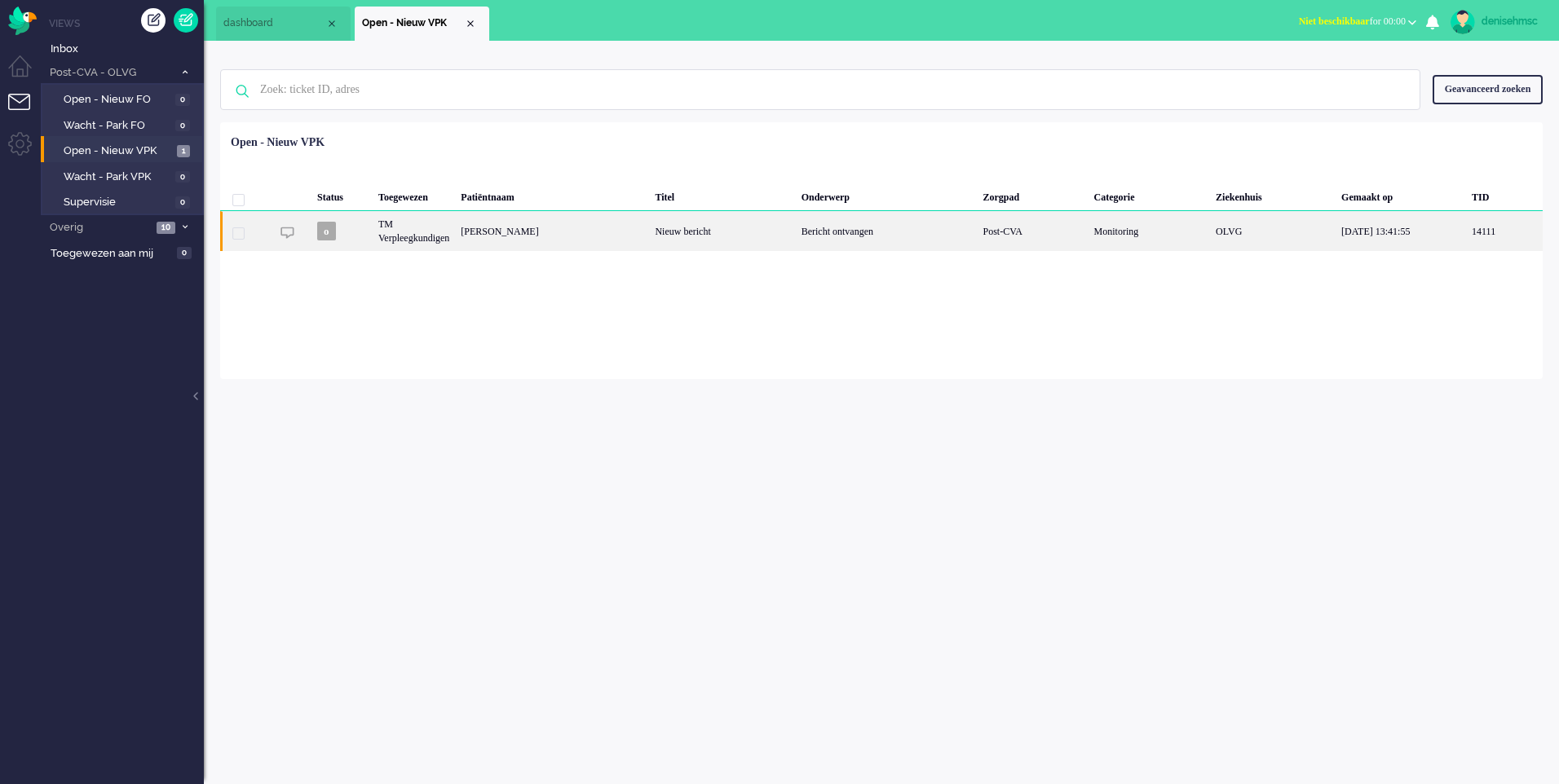
click at [602, 239] on div "G.A.C. van Ieperen" at bounding box center [552, 231] width 194 height 40
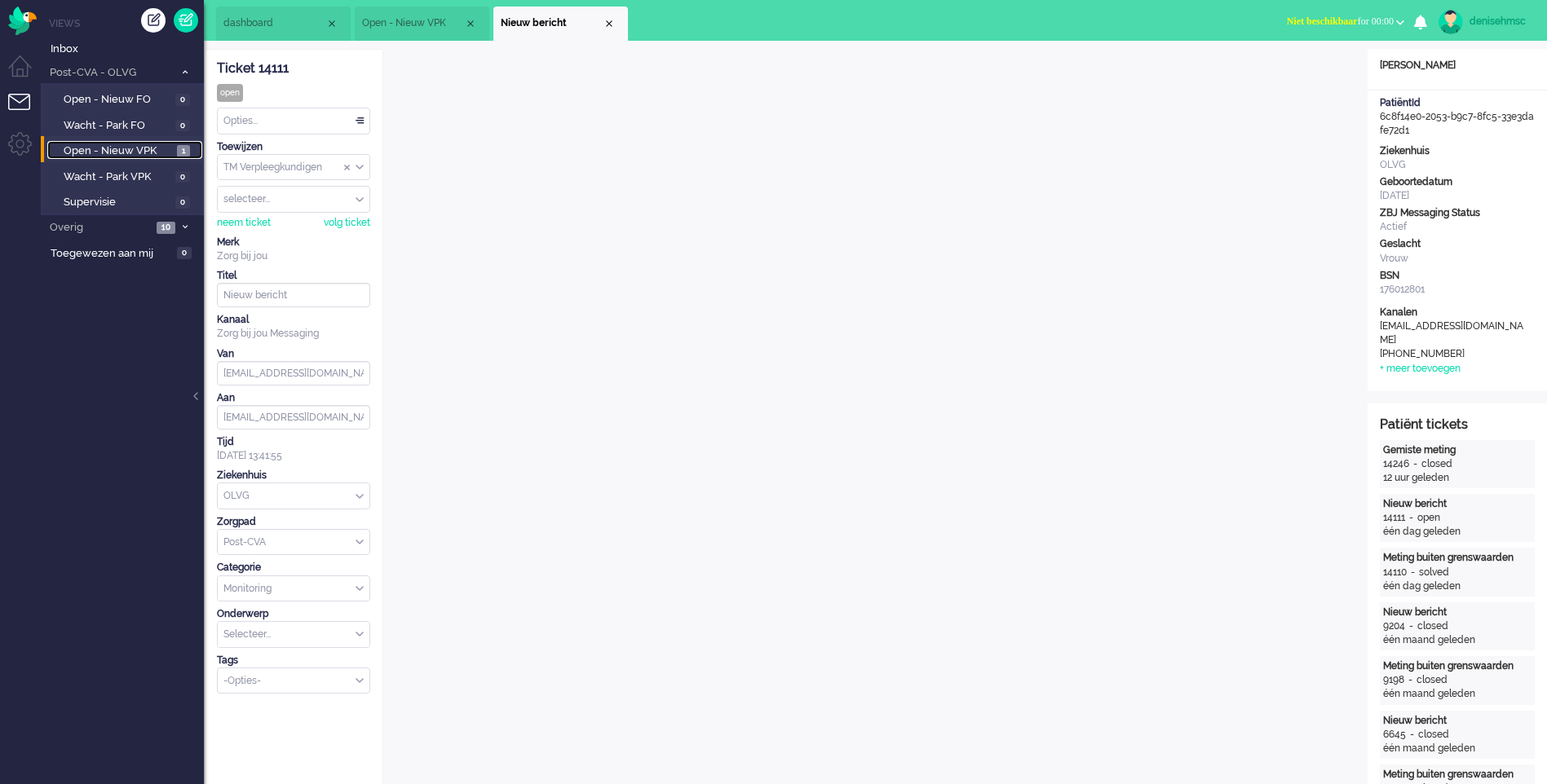
click at [160, 155] on span "Open - Nieuw VPK" at bounding box center [118, 150] width 109 height 15
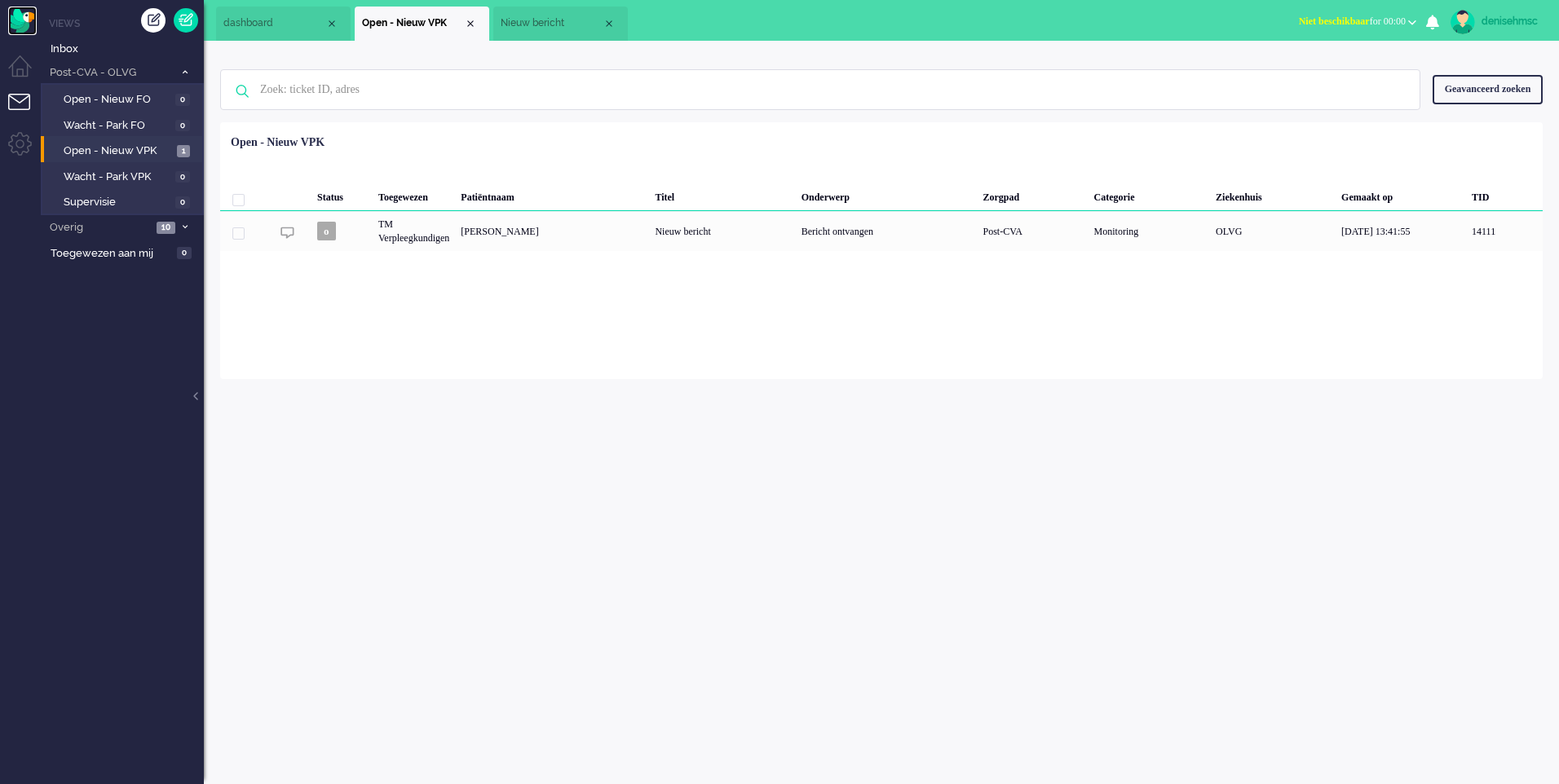
click at [32, 12] on img "Omnidesk" at bounding box center [22, 21] width 29 height 29
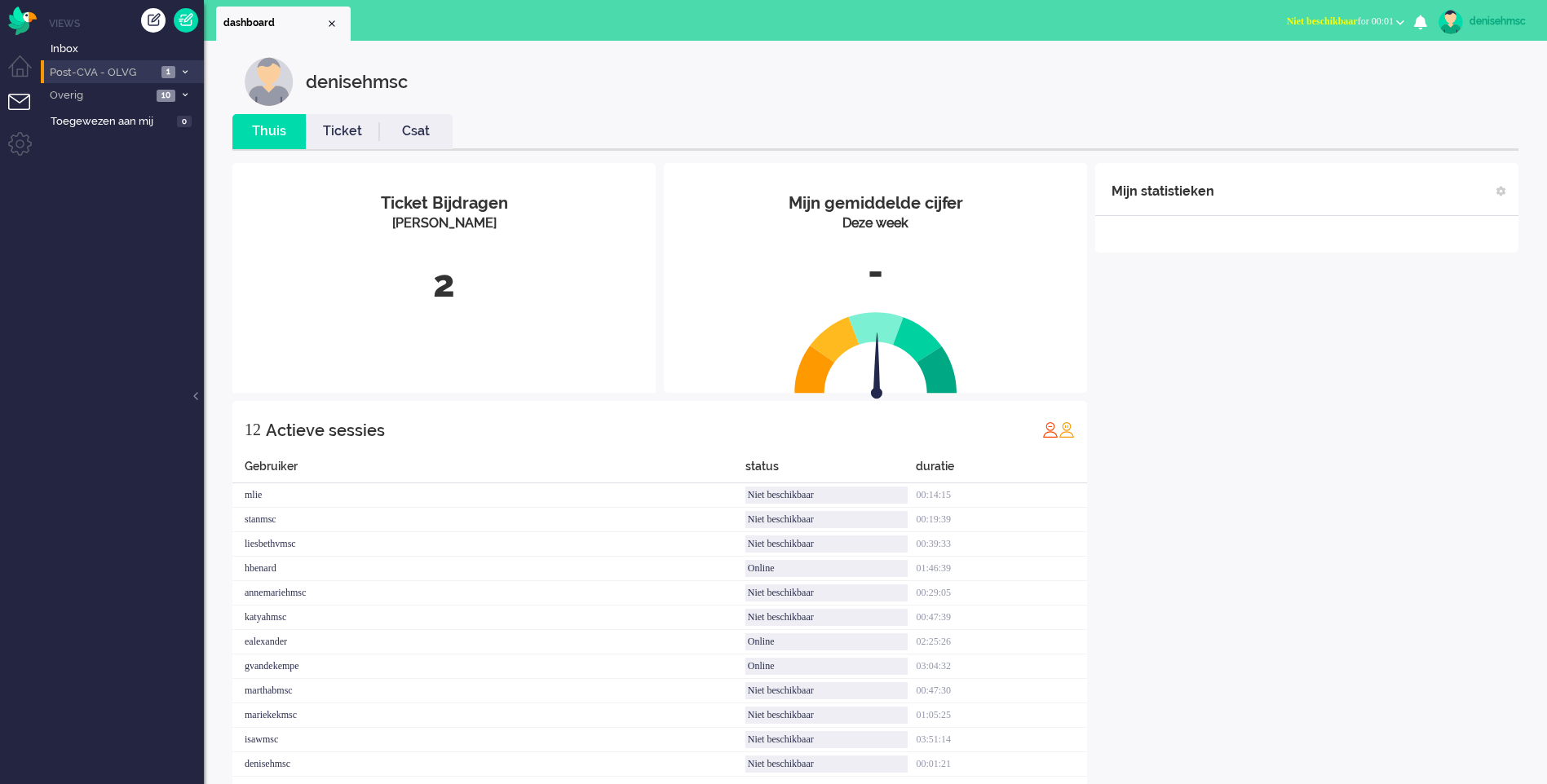
click at [125, 74] on span "Post-CVA - OLVG" at bounding box center [102, 72] width 109 height 15
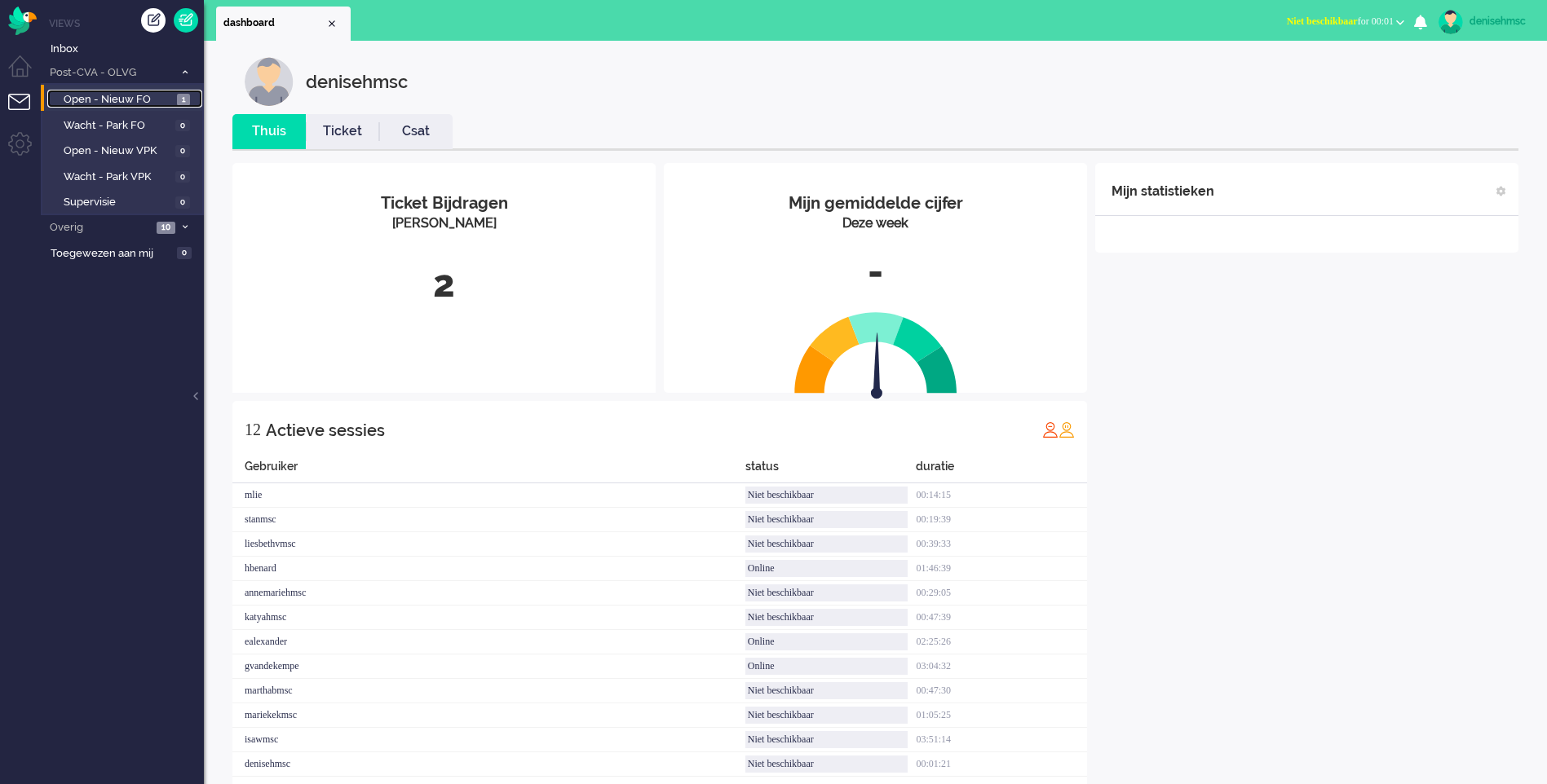
click at [169, 99] on span "Open - Nieuw FO" at bounding box center [118, 99] width 109 height 15
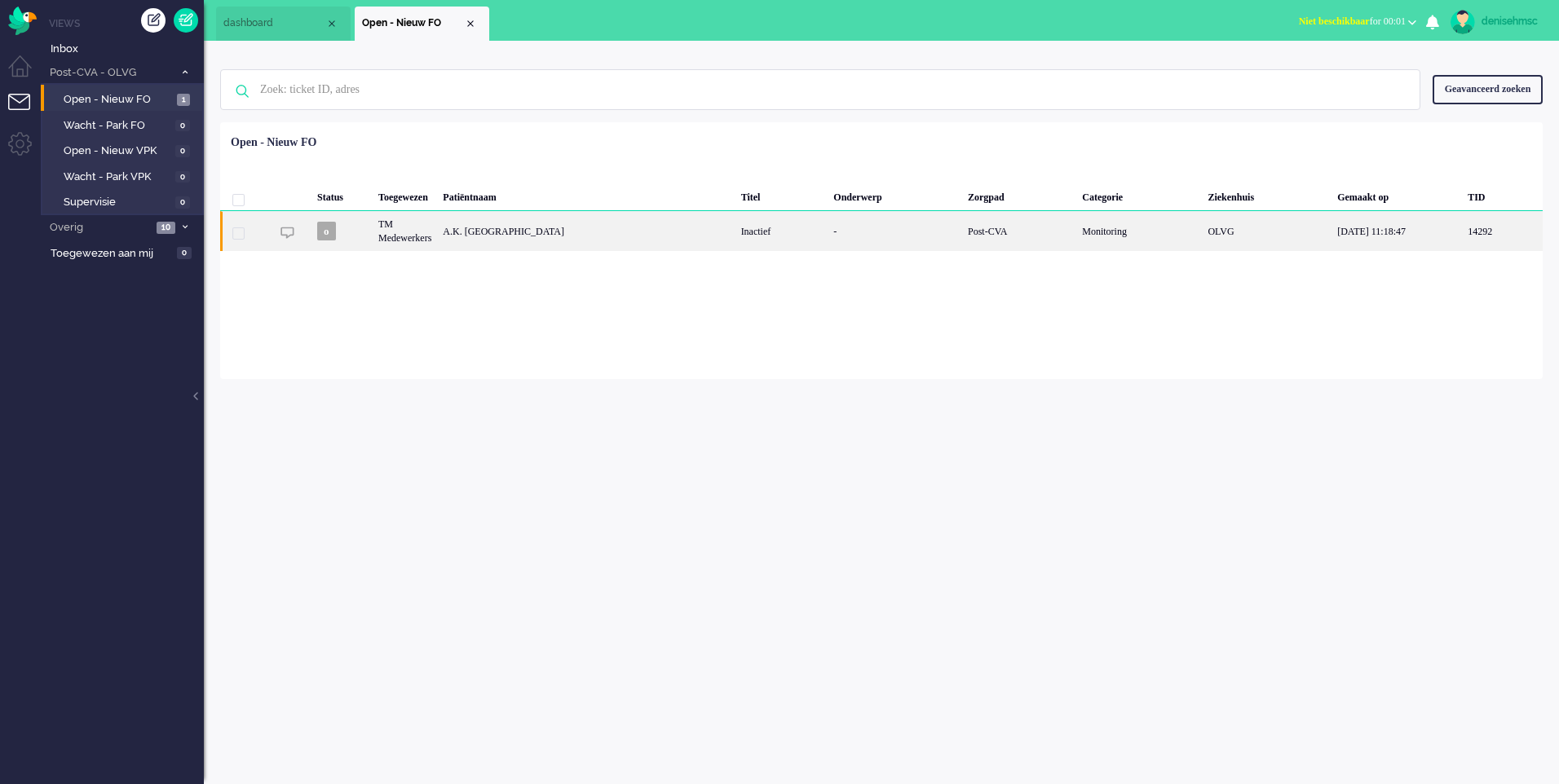
click at [483, 243] on div "A.K. [GEOGRAPHIC_DATA]" at bounding box center [586, 231] width 298 height 40
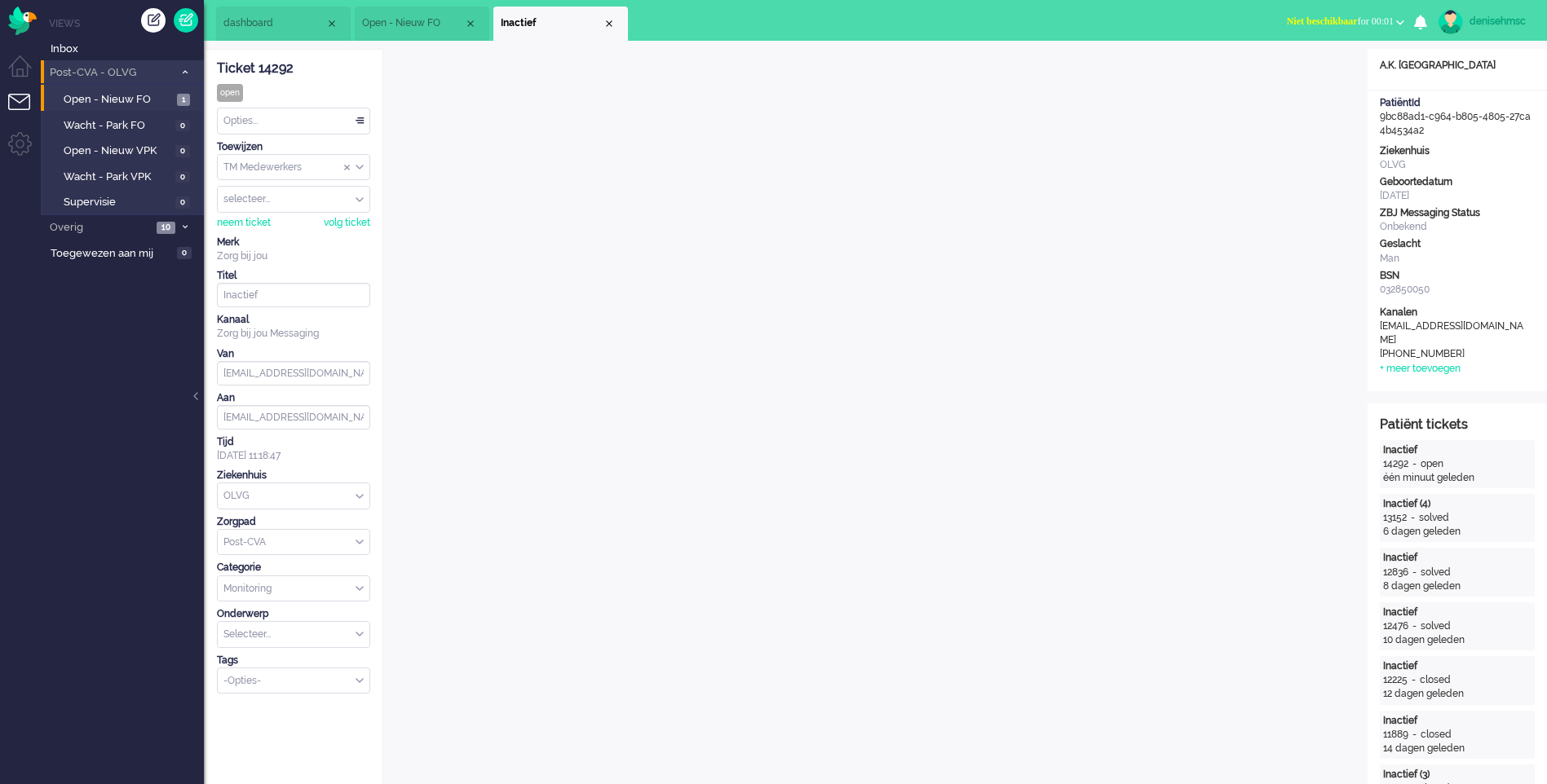
click at [148, 79] on span "Post-CVA - OLVG" at bounding box center [110, 72] width 126 height 15
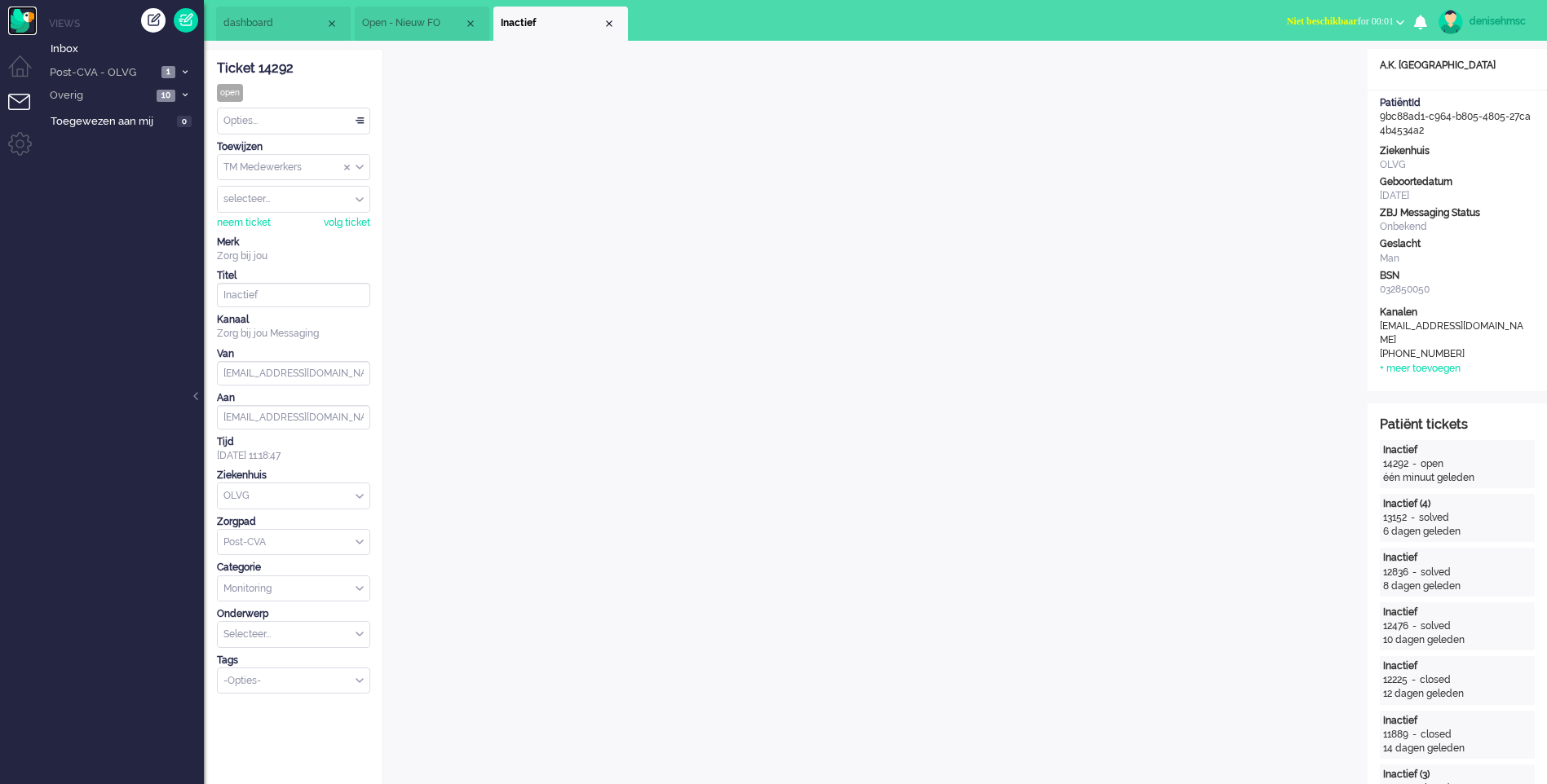
click at [28, 21] on img "Omnidesk" at bounding box center [22, 21] width 29 height 29
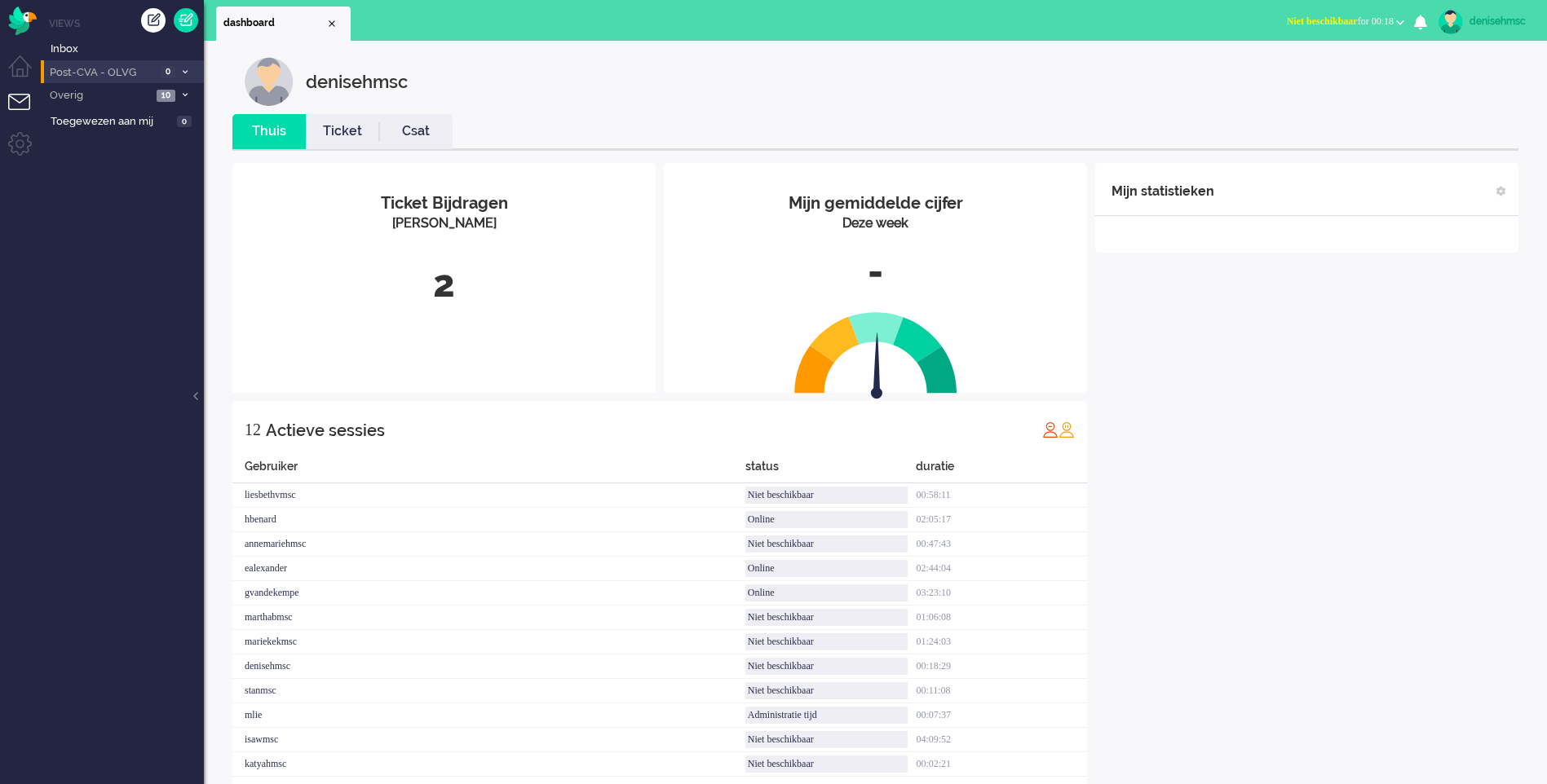
click at [153, 72] on span "Post-CVA - OLVG" at bounding box center [101, 72] width 108 height 15
